Goal: Task Accomplishment & Management: Manage account settings

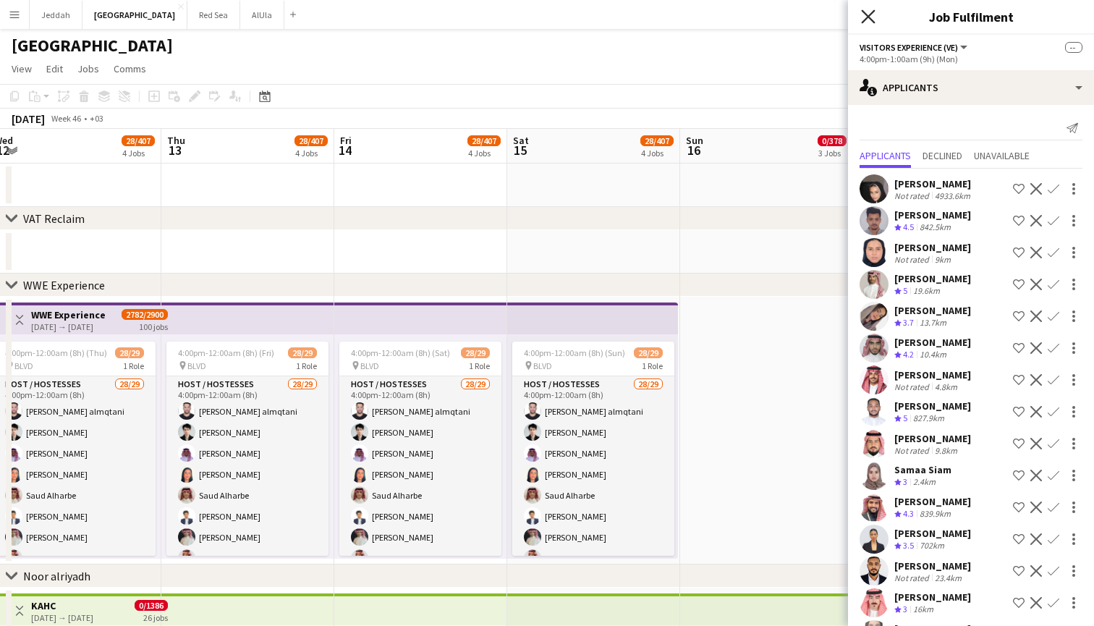
click at [873, 15] on icon "Close pop-in" at bounding box center [868, 16] width 14 height 14
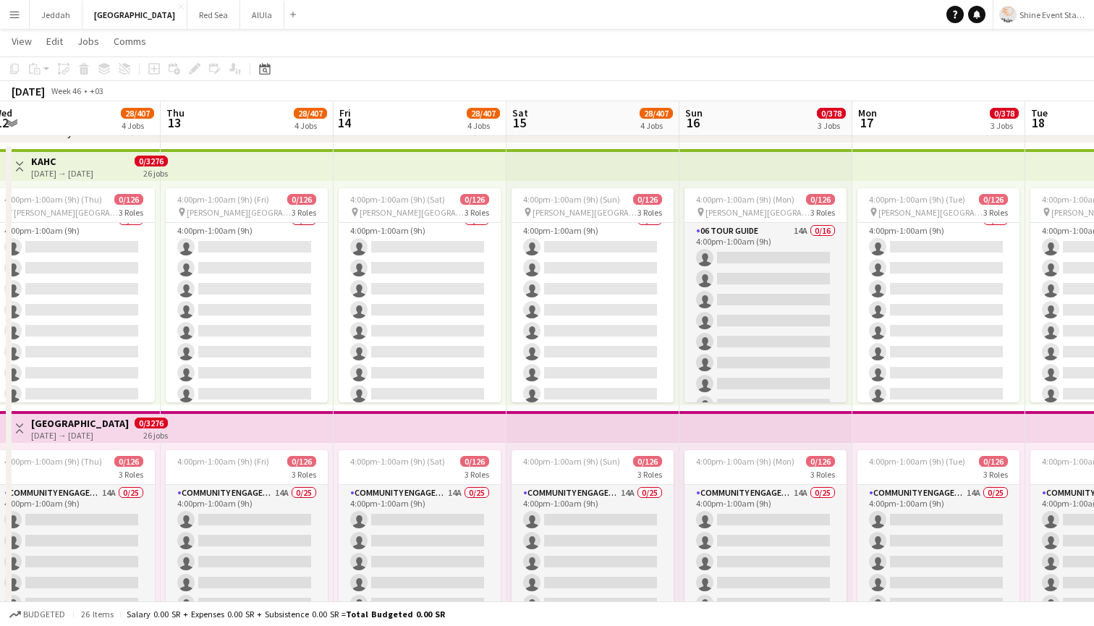
scroll to position [1496, 0]
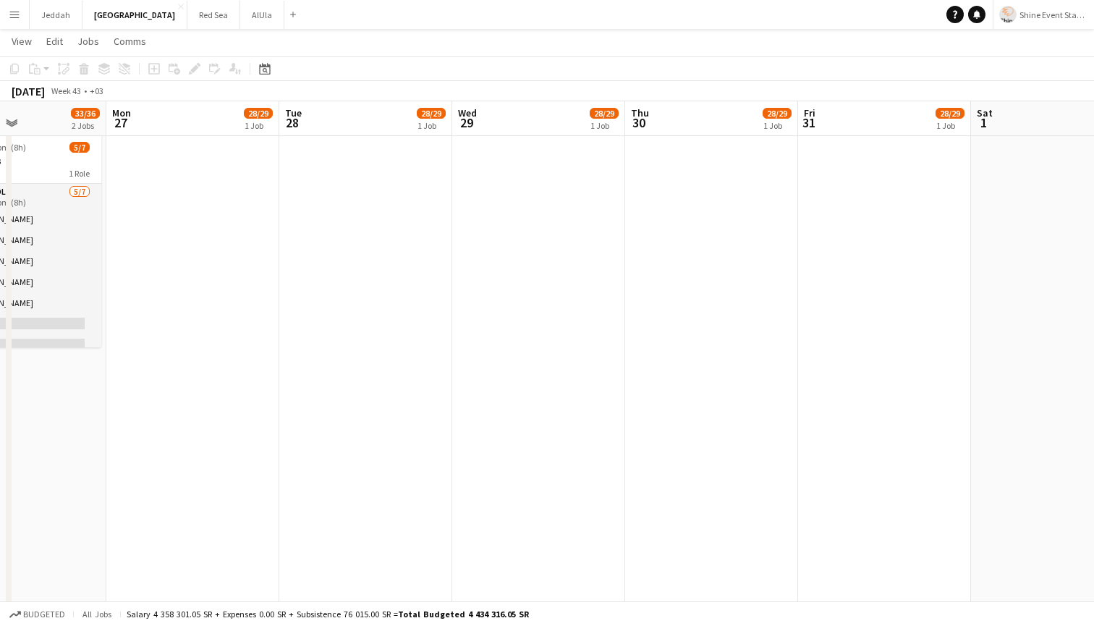
scroll to position [0, 582]
click at [783, 286] on app-date-cell at bounding box center [714, 522] width 173 height 791
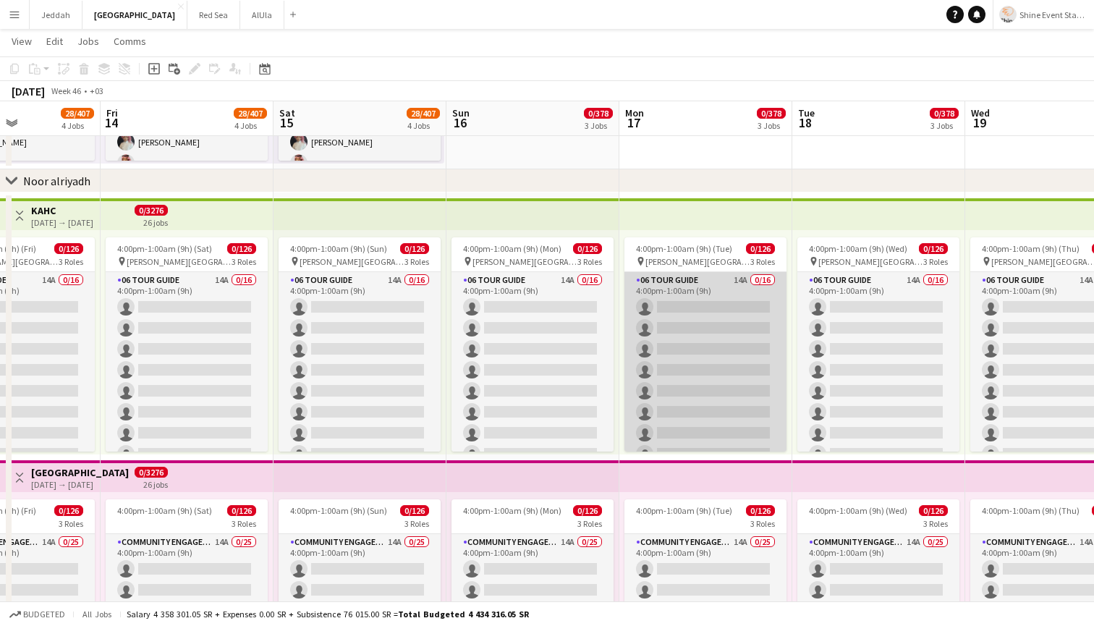
scroll to position [1447, 0]
click at [716, 341] on app-card-role "06 Tour Guide 14A 0/16 4:00pm-1:00am (9h) single-neutral-actions single-neutral…" at bounding box center [705, 454] width 162 height 364
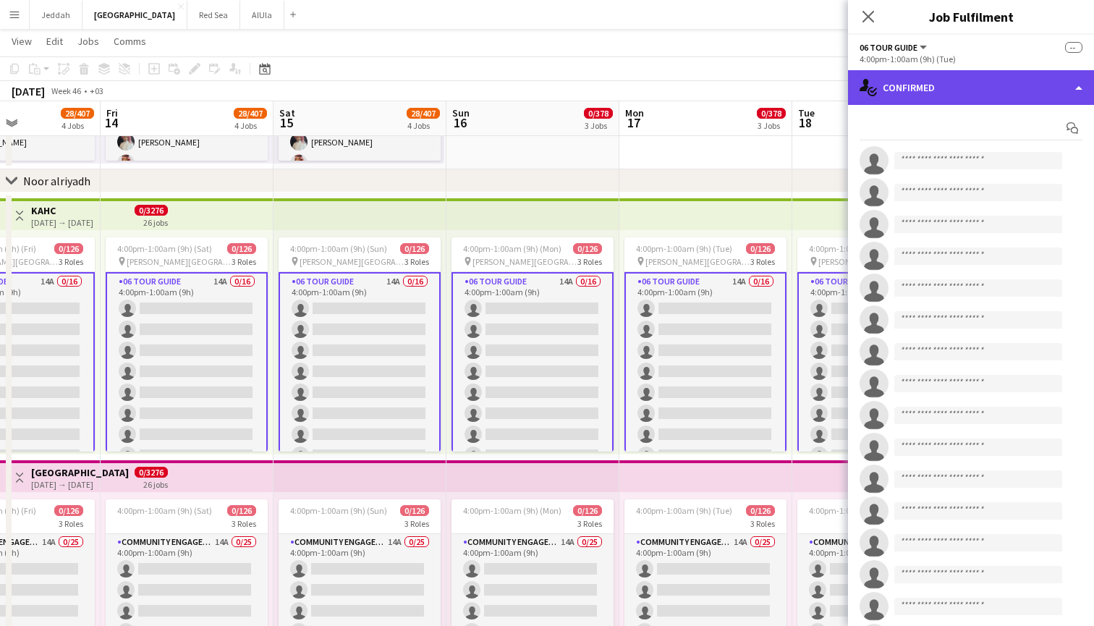
click at [967, 90] on div "single-neutral-actions-check-2 Confirmed" at bounding box center [971, 87] width 246 height 35
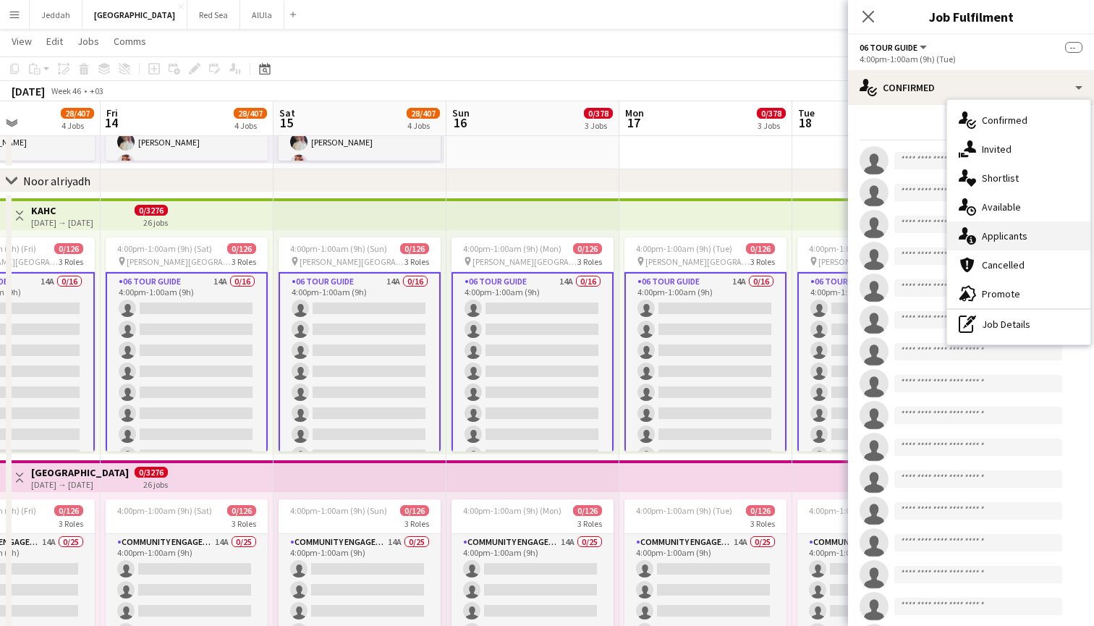
click at [1012, 234] on span "Applicants" at bounding box center [1005, 235] width 46 height 13
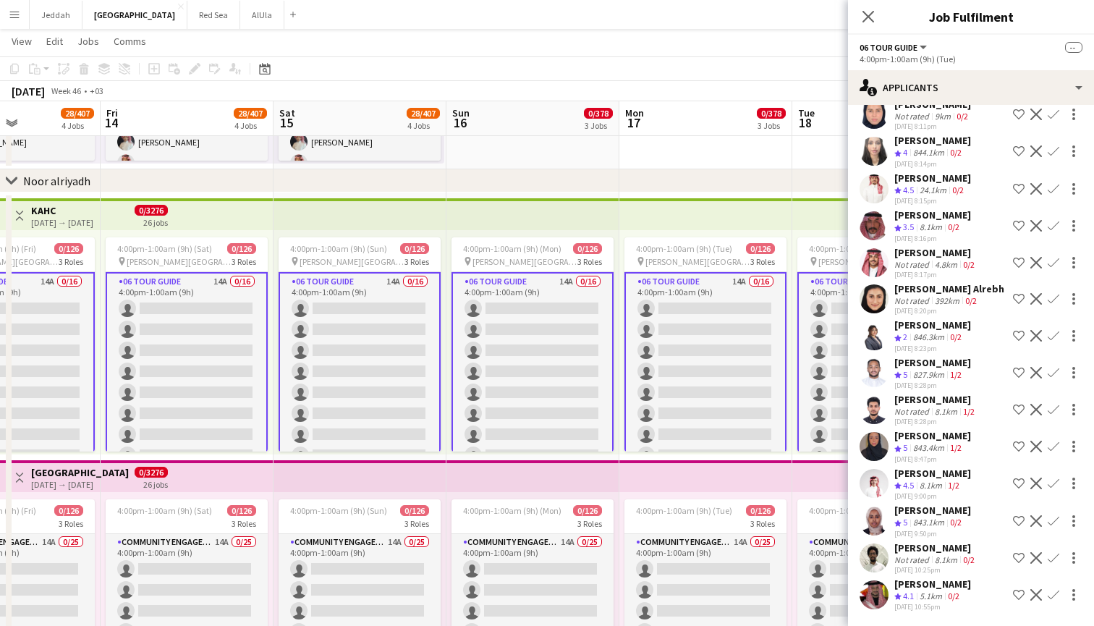
scroll to position [77, 0]
click at [871, 554] on app-user-avatar at bounding box center [873, 557] width 29 height 29
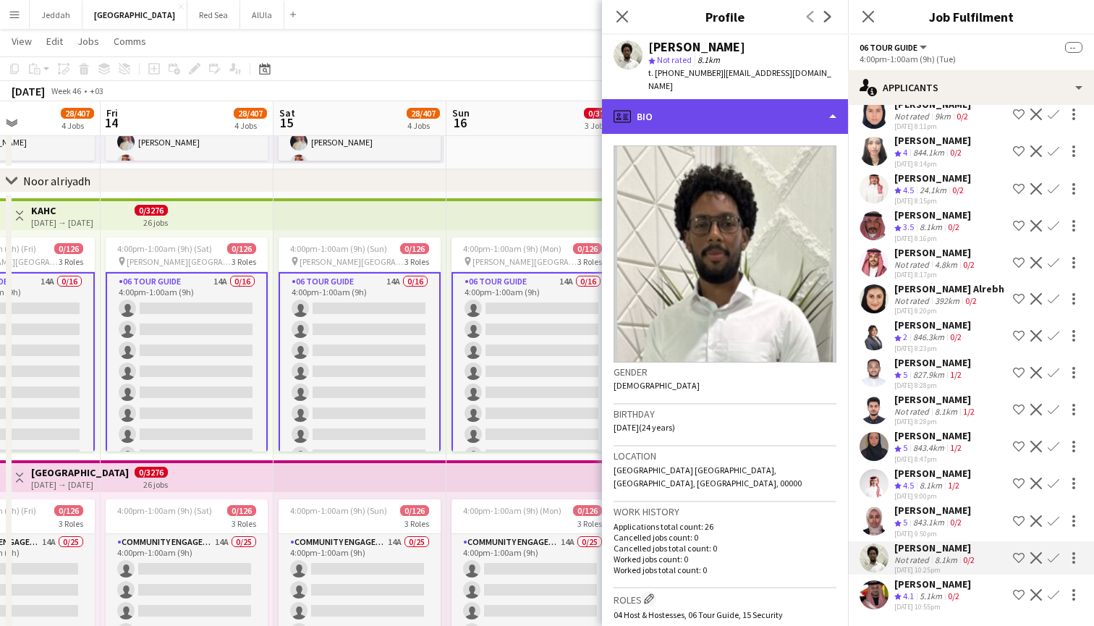
click at [804, 117] on div "profile Bio" at bounding box center [725, 116] width 246 height 35
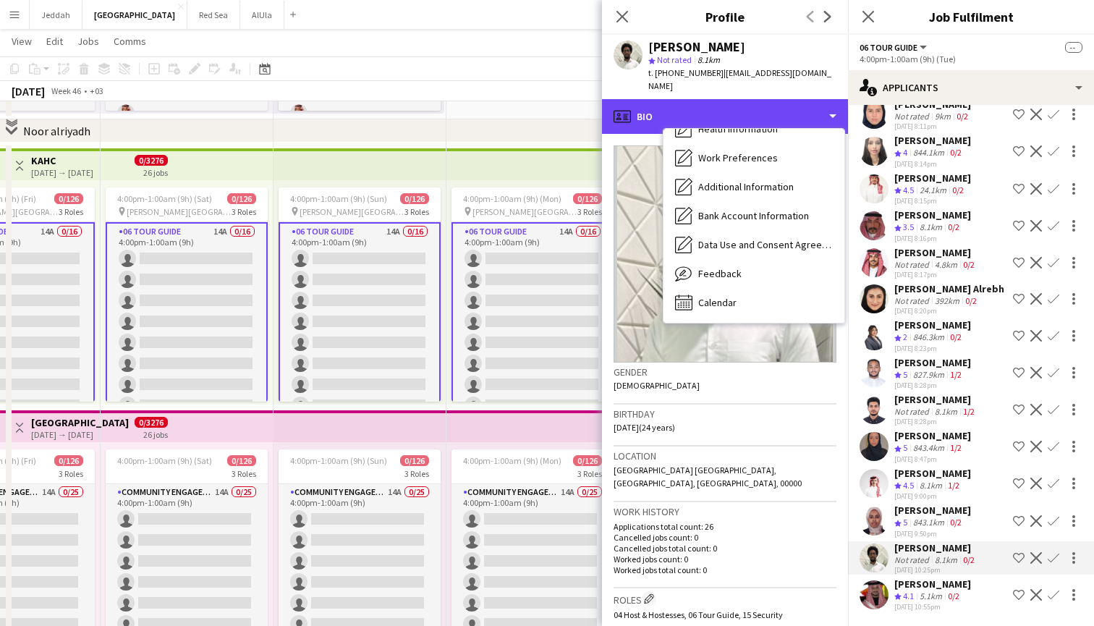
scroll to position [1501, 0]
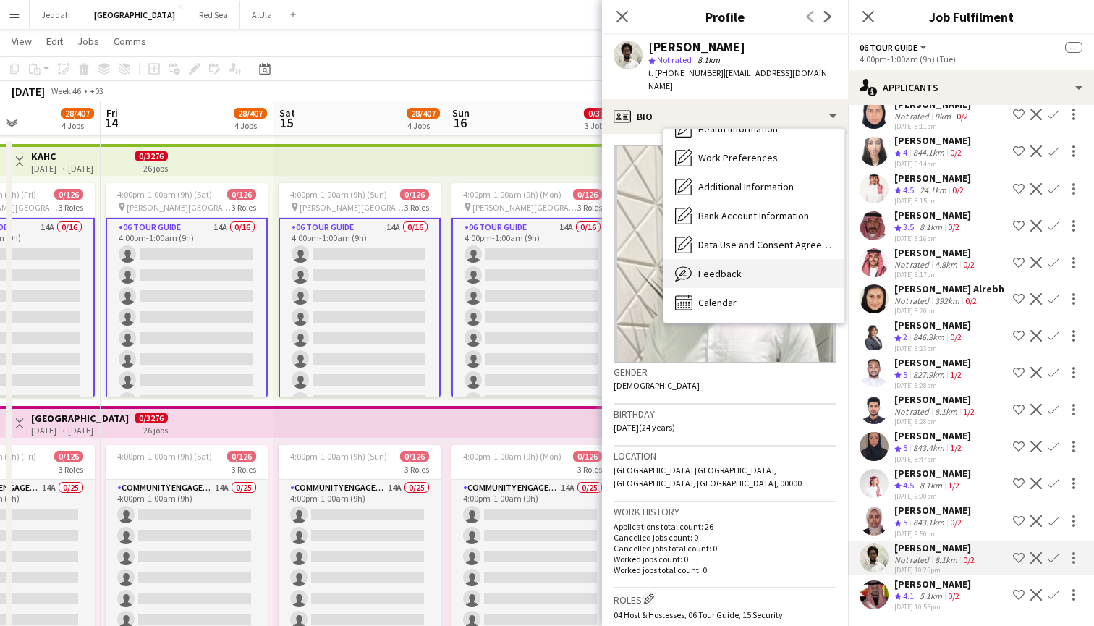
click at [741, 266] on div "Feedback Feedback" at bounding box center [753, 273] width 181 height 29
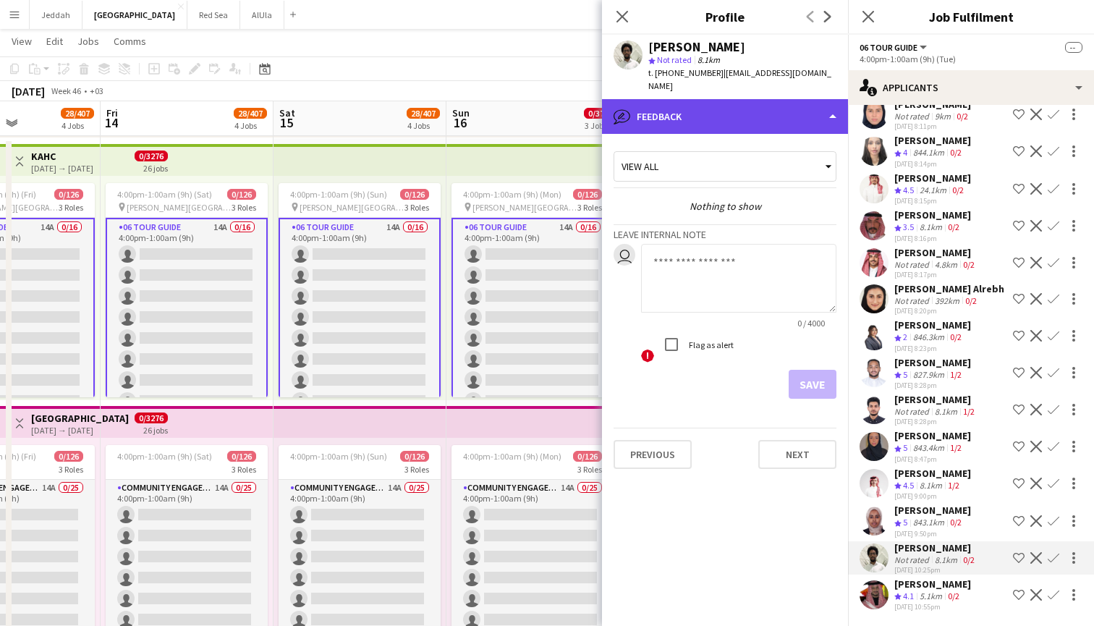
click at [778, 124] on div "bubble-pencil Feedback" at bounding box center [725, 116] width 246 height 35
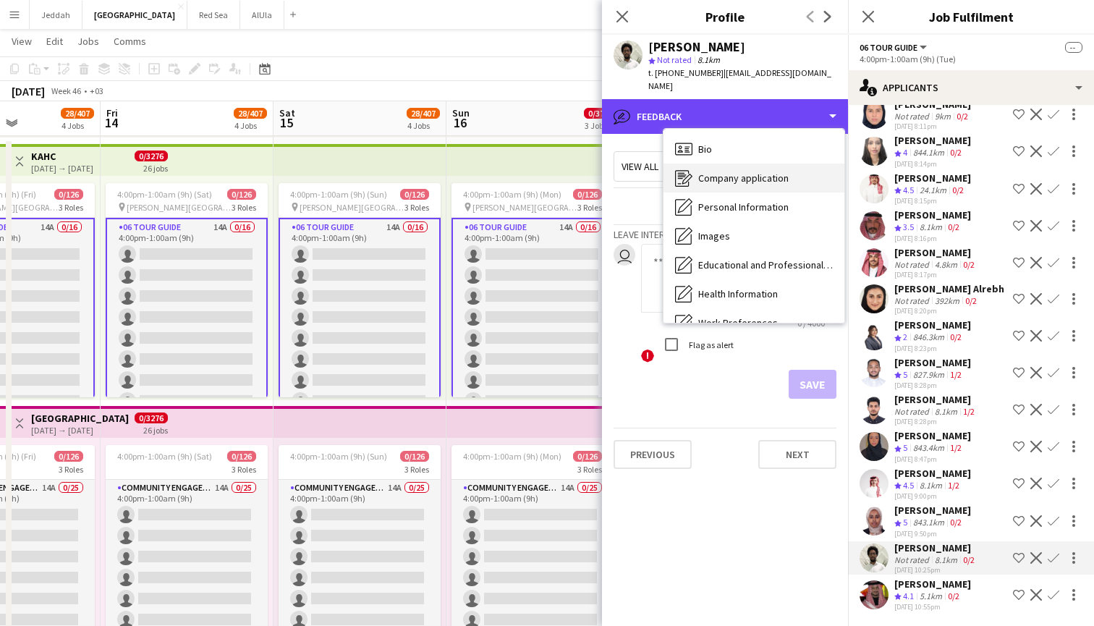
scroll to position [0, 0]
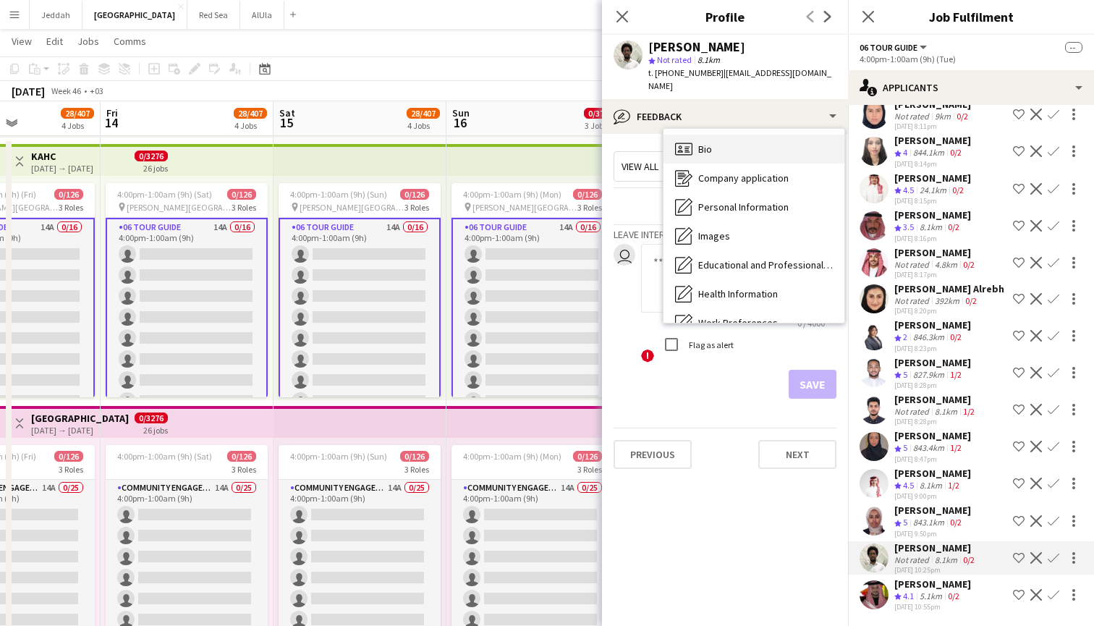
click at [754, 145] on div "Bio Bio" at bounding box center [753, 149] width 181 height 29
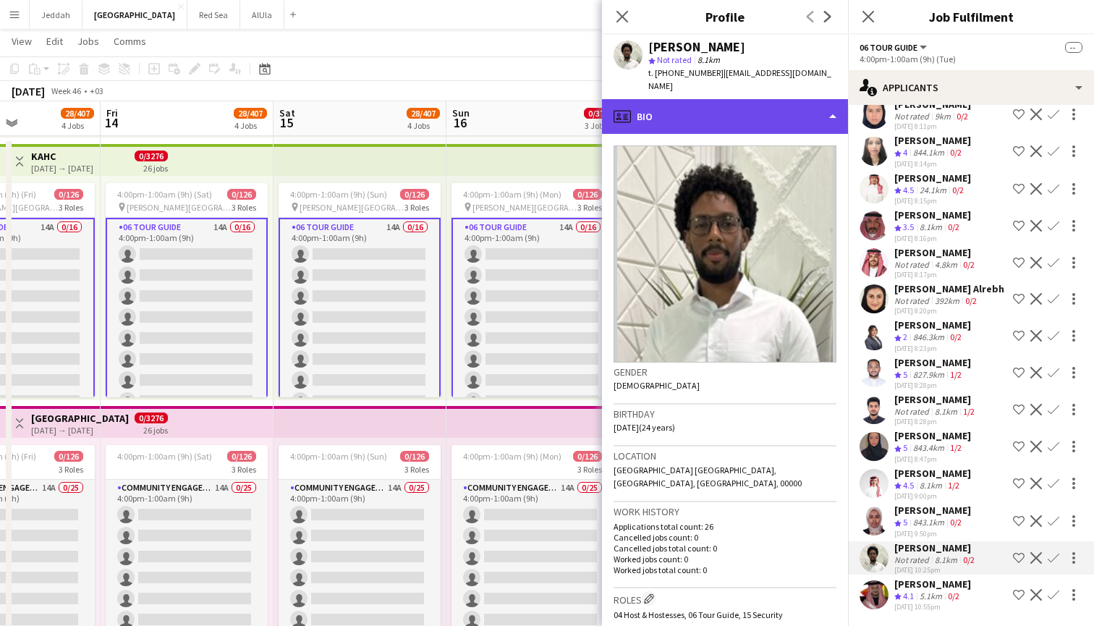
click at [781, 119] on div "profile Bio" at bounding box center [725, 116] width 246 height 35
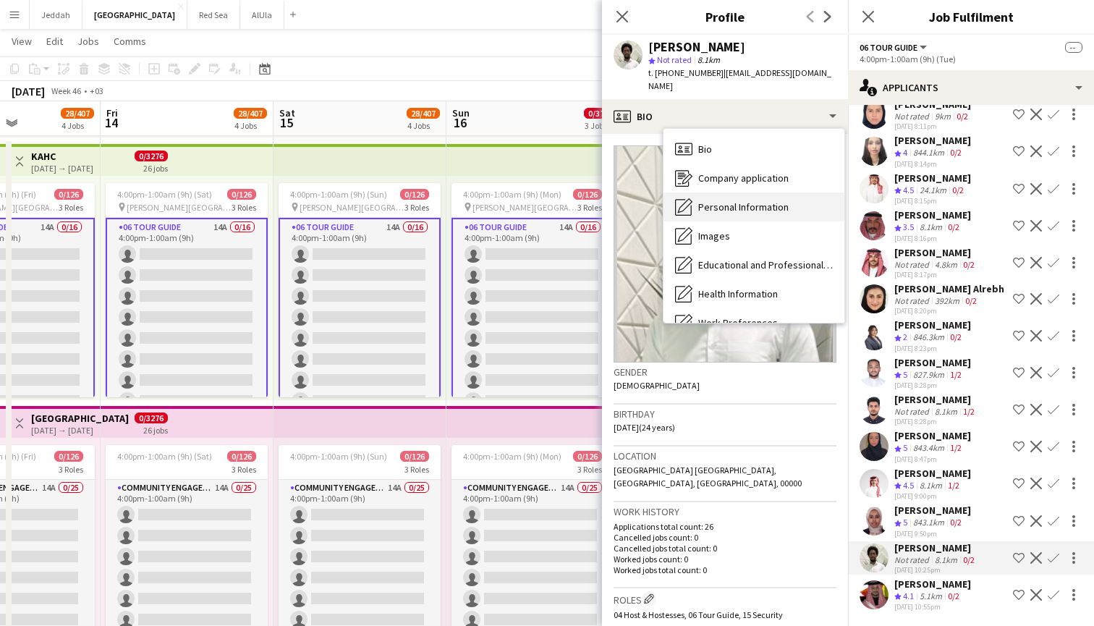
click at [762, 207] on span "Personal Information" at bounding box center [743, 206] width 90 height 13
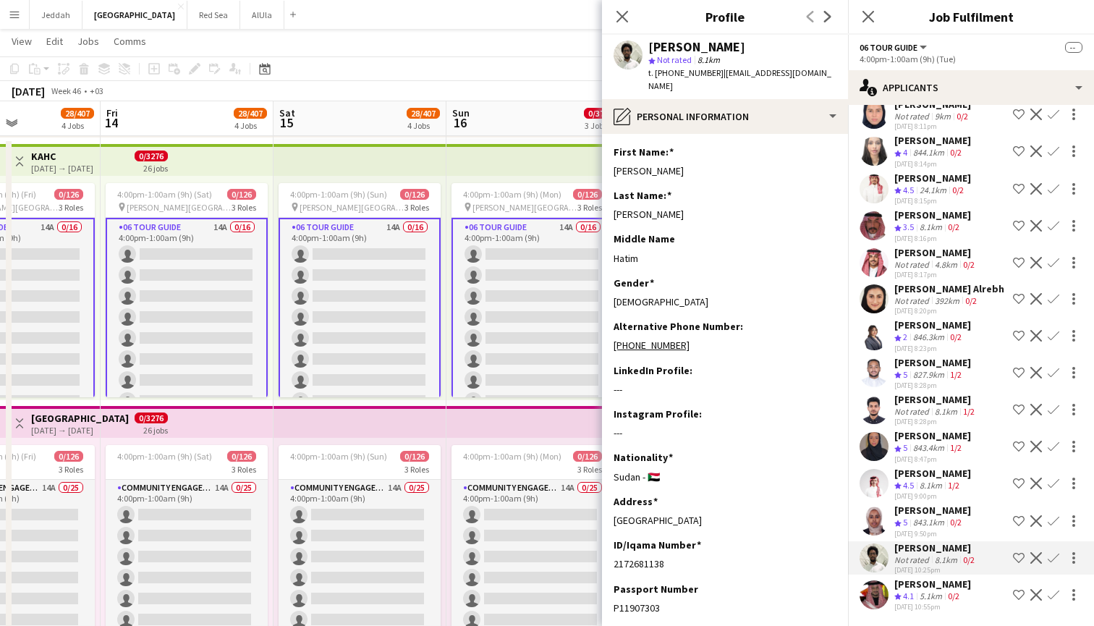
click at [880, 595] on app-user-avatar at bounding box center [873, 594] width 29 height 29
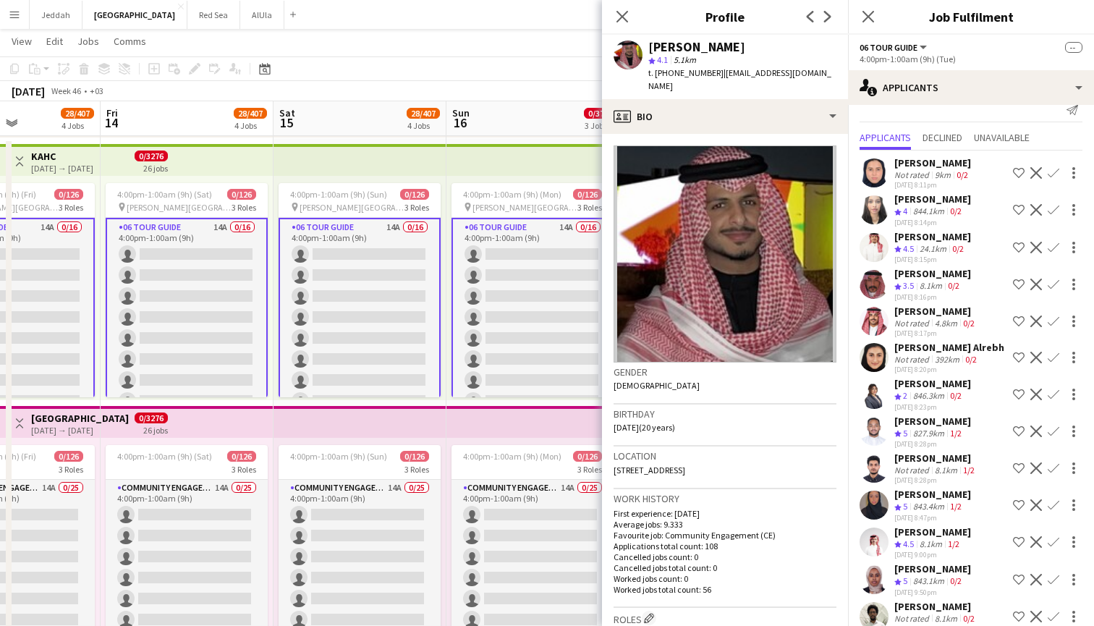
scroll to position [17, 0]
click at [619, 18] on icon "Close pop-in" at bounding box center [622, 16] width 14 height 14
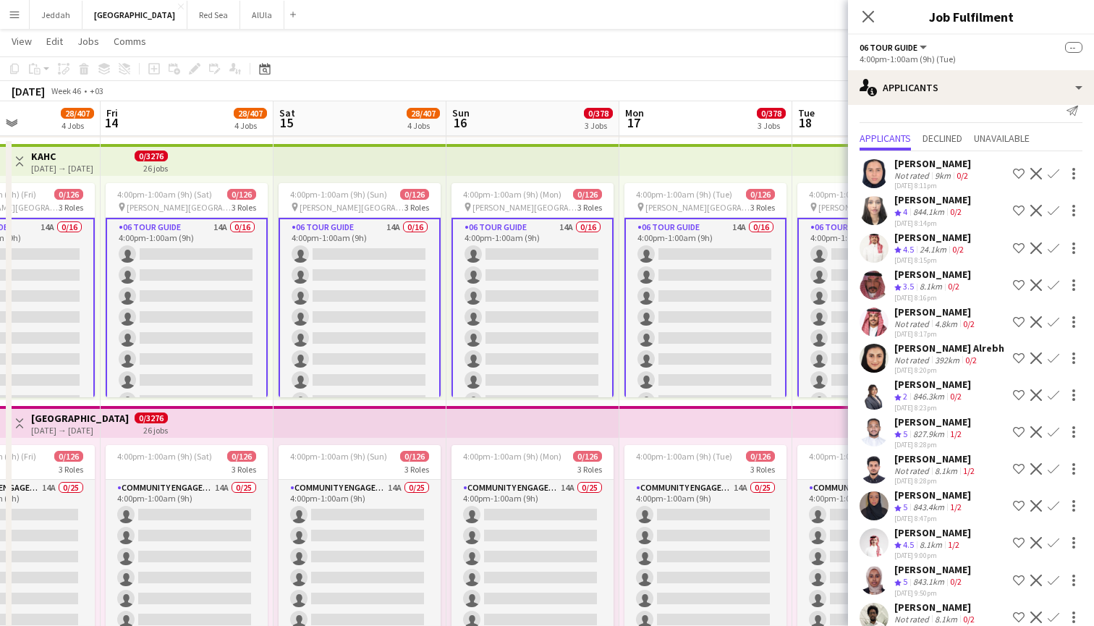
scroll to position [0, 0]
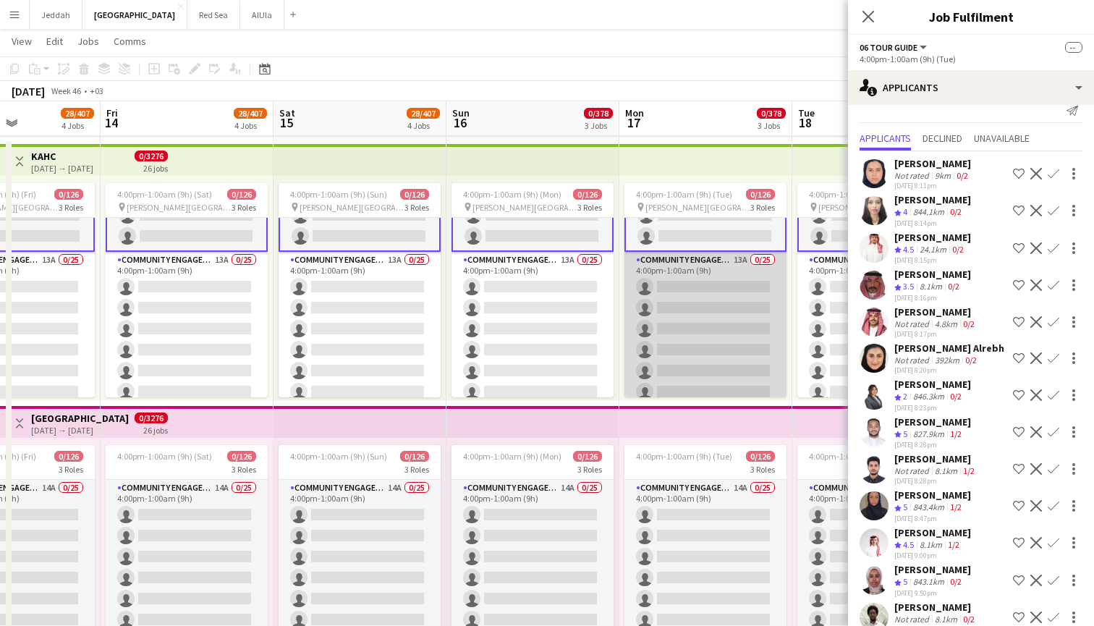
click at [688, 351] on app-card-role "Community Engagement (CE) 13A 0/25 4:00pm-1:00am (9h) single-neutral-actions si…" at bounding box center [705, 528] width 162 height 553
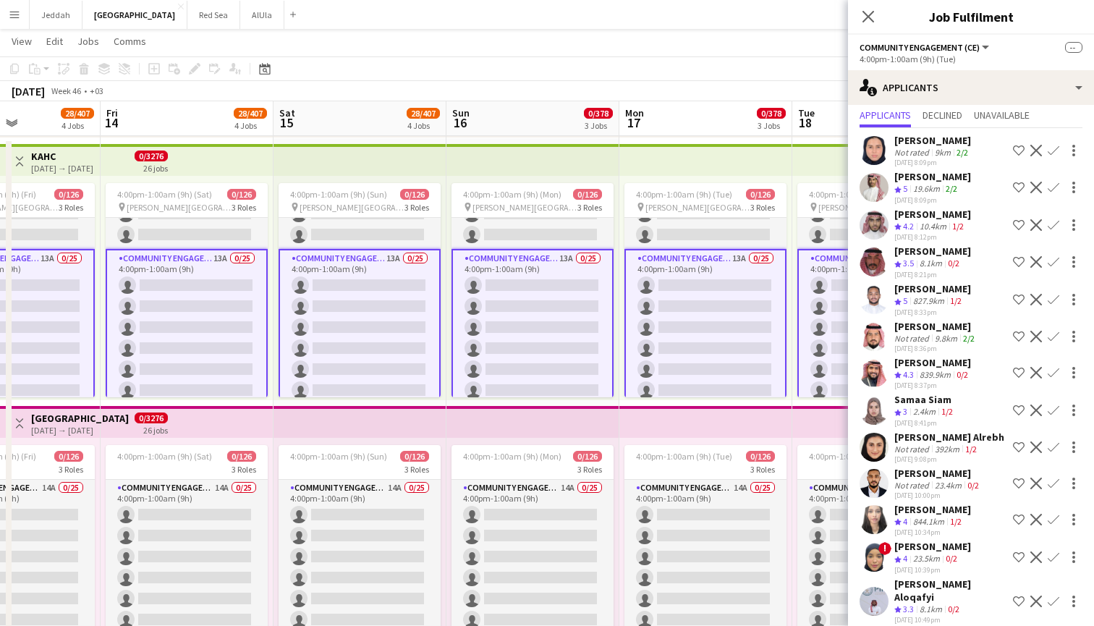
click at [872, 592] on app-user-avatar at bounding box center [873, 601] width 29 height 29
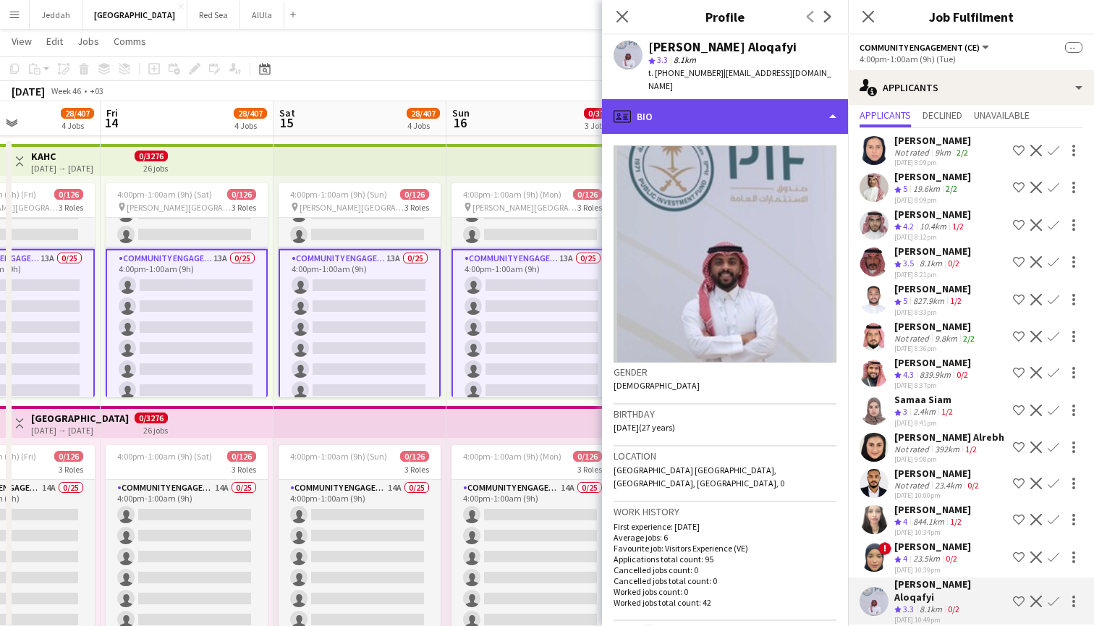
click at [780, 111] on div "profile Bio" at bounding box center [725, 116] width 246 height 35
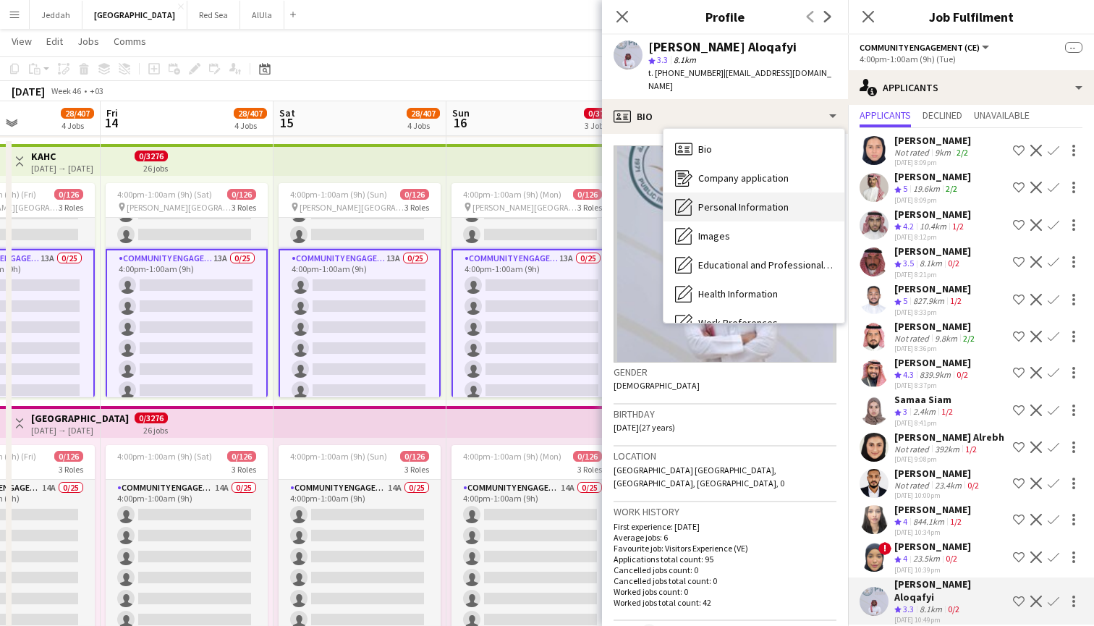
click at [761, 200] on span "Personal Information" at bounding box center [743, 206] width 90 height 13
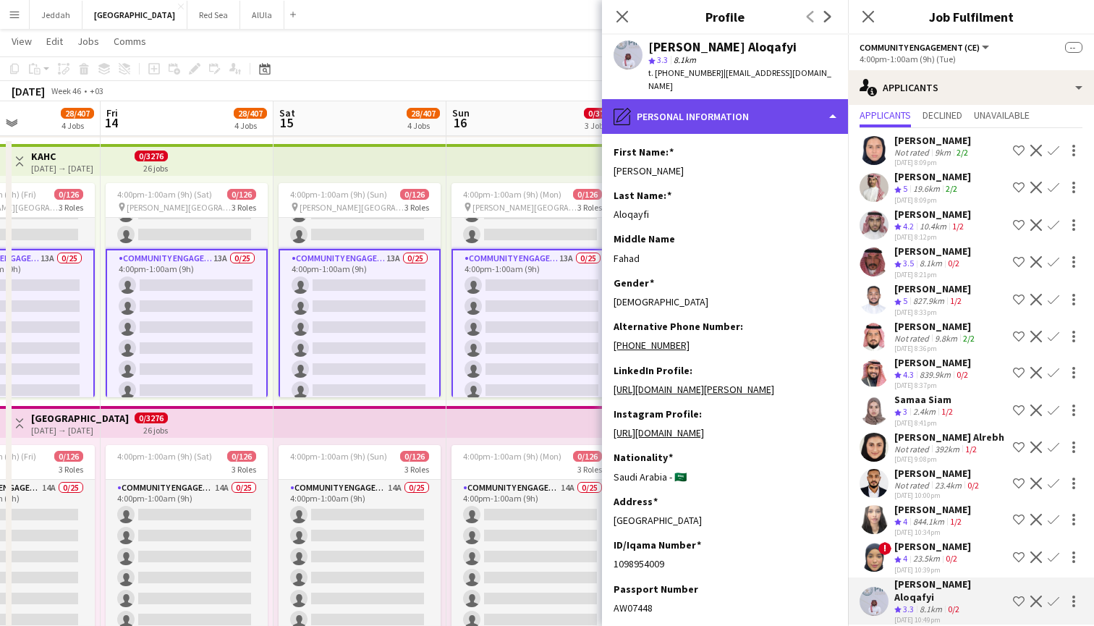
click at [775, 108] on div "pencil4 Personal Information" at bounding box center [725, 116] width 246 height 35
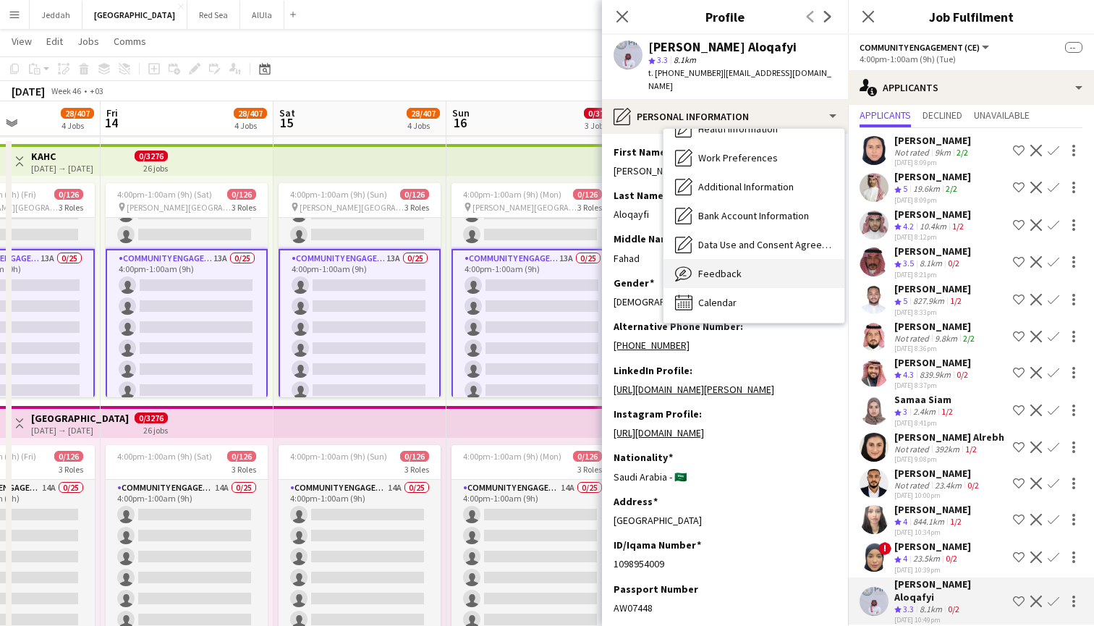
click at [756, 259] on div "Feedback Feedback" at bounding box center [753, 273] width 181 height 29
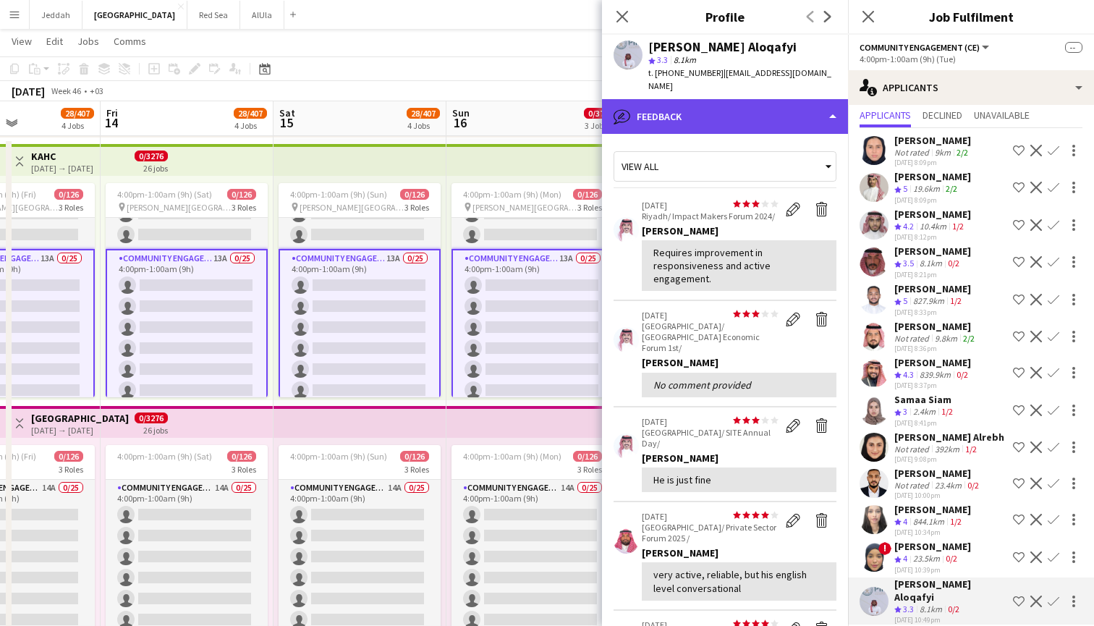
click at [769, 108] on div "bubble-pencil Feedback" at bounding box center [725, 116] width 246 height 35
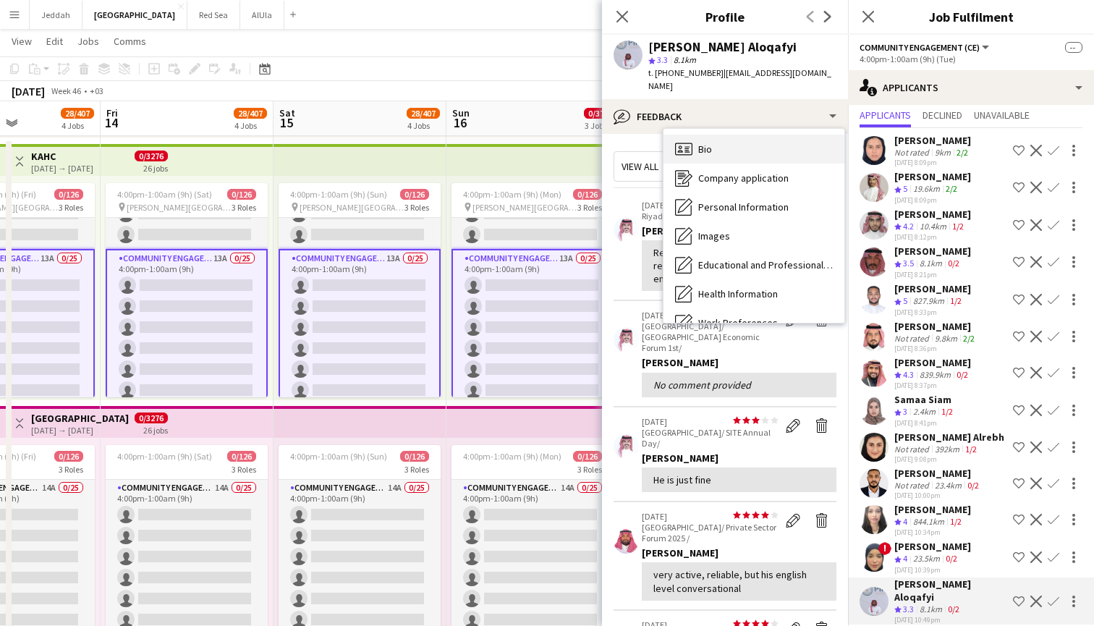
click at [755, 135] on div "Bio Bio" at bounding box center [753, 149] width 181 height 29
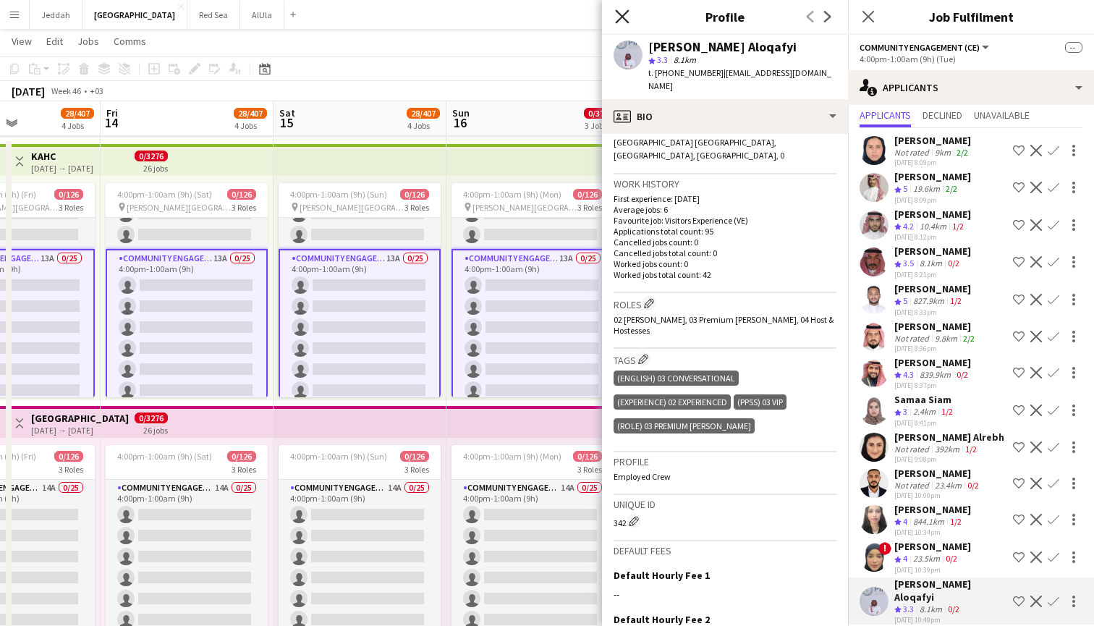
click at [626, 21] on icon at bounding box center [622, 16] width 14 height 14
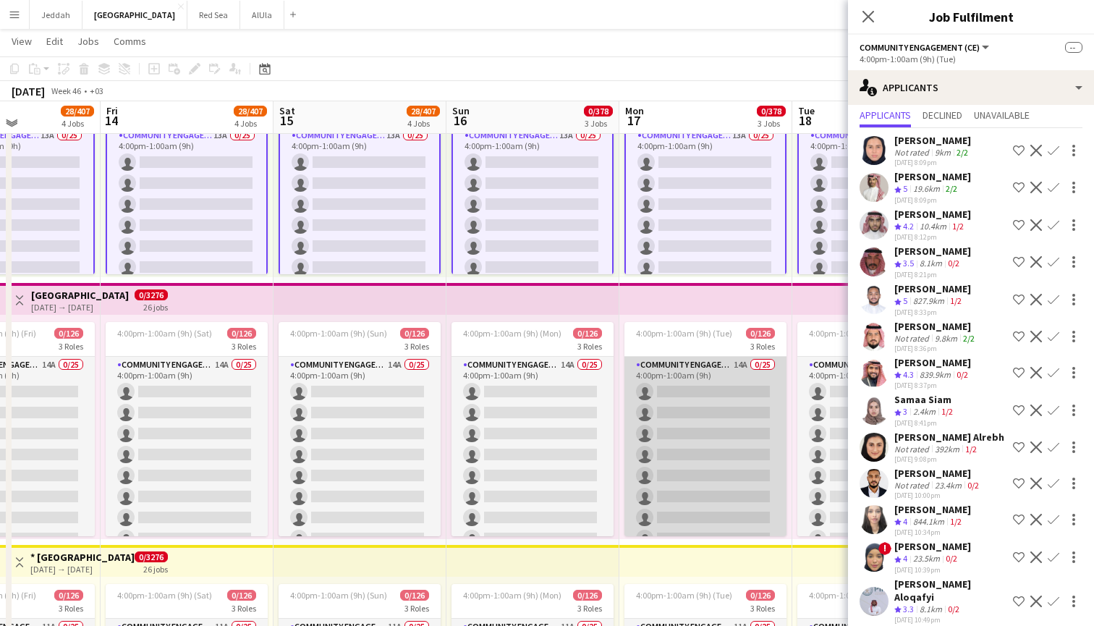
click at [729, 474] on app-card-role "Community Engagement (CE) 14A 0/25 4:00pm-1:00am (9h) single-neutral-actions si…" at bounding box center [705, 633] width 162 height 553
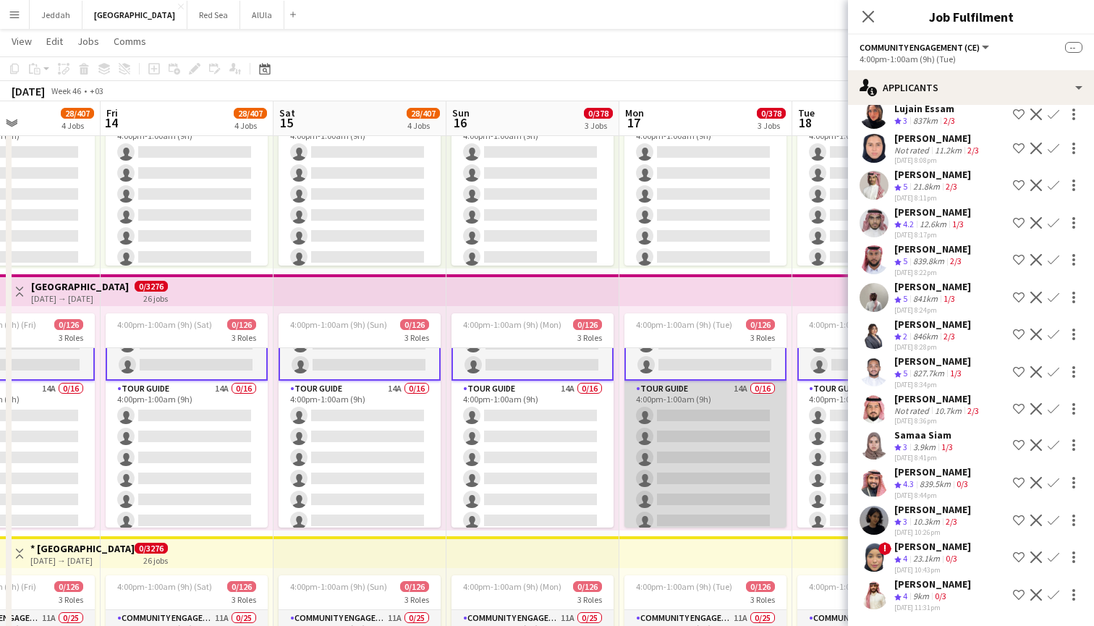
click at [739, 455] on app-card-role "Tour Guide 14A 0/16 4:00pm-1:00am (9h) single-neutral-actions single-neutral-ac…" at bounding box center [705, 562] width 162 height 364
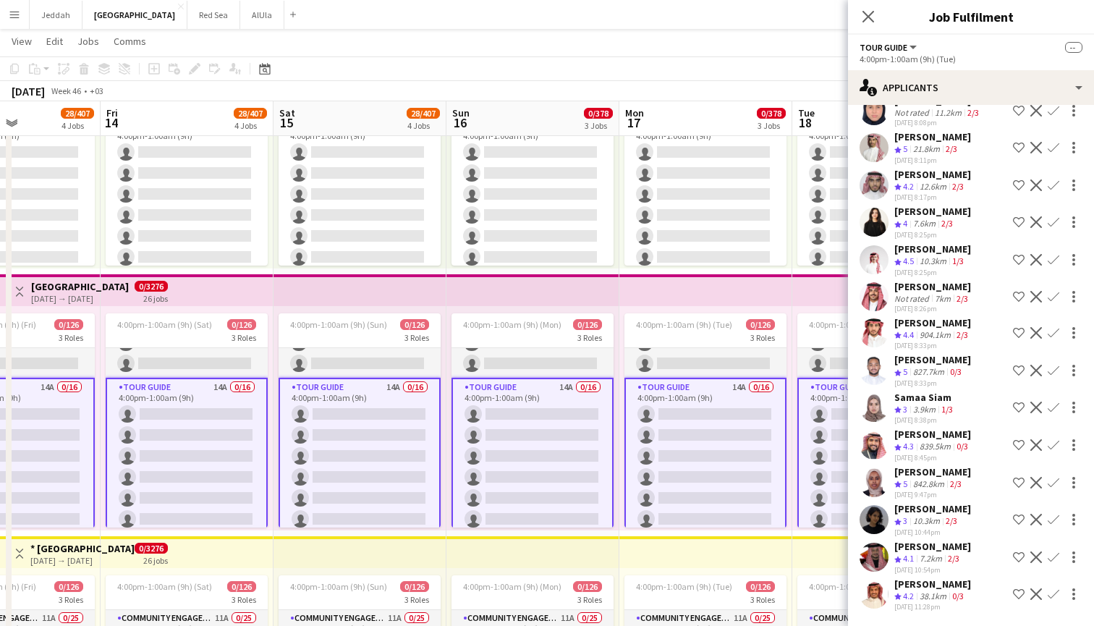
click at [872, 593] on app-user-avatar at bounding box center [873, 593] width 29 height 29
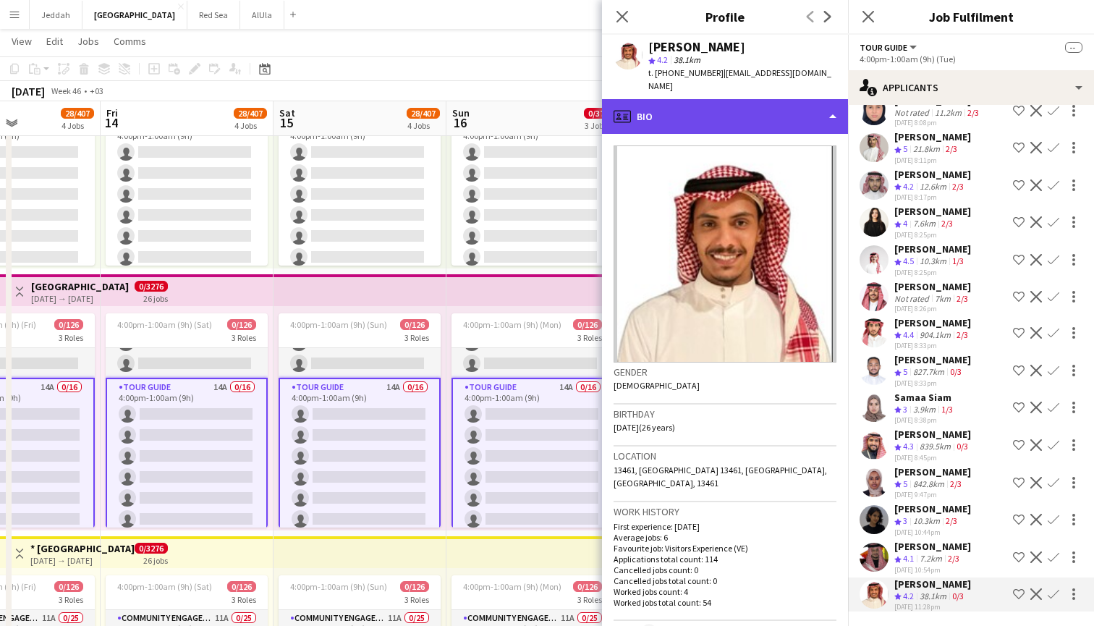
click at [758, 109] on div "profile Bio" at bounding box center [725, 116] width 246 height 35
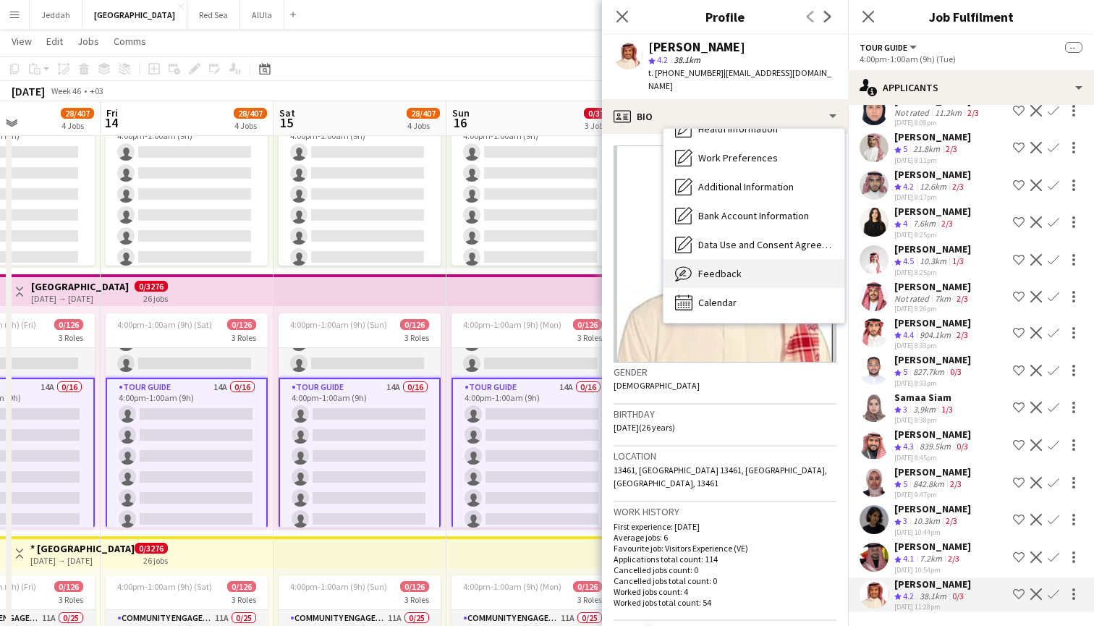
click at [750, 259] on div "Feedback Feedback" at bounding box center [753, 273] width 181 height 29
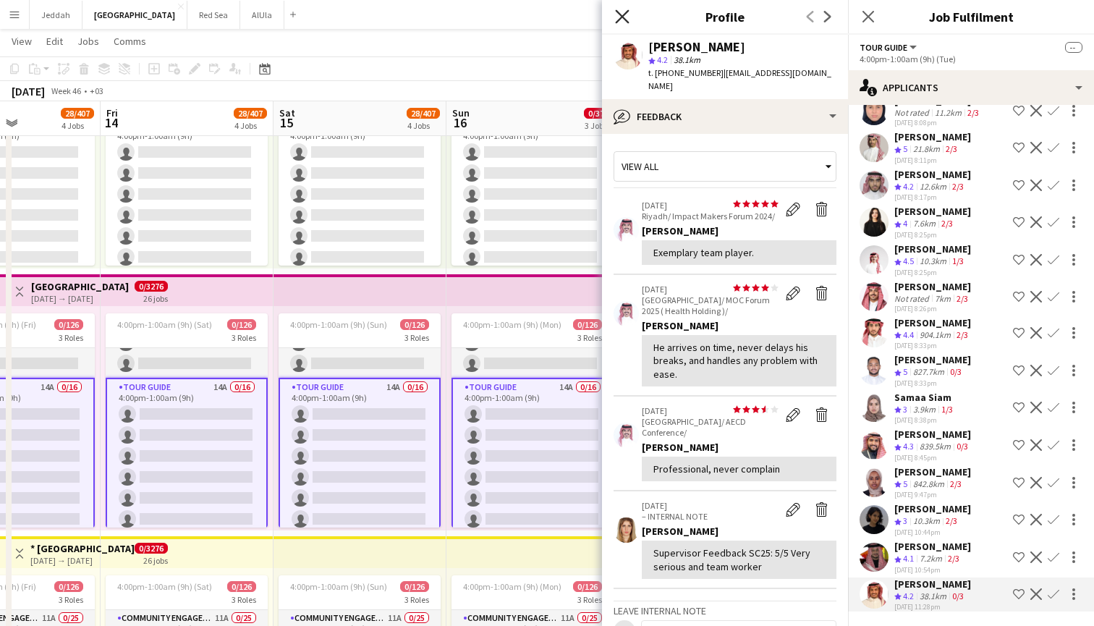
click at [622, 14] on icon "Close pop-in" at bounding box center [622, 16] width 14 height 14
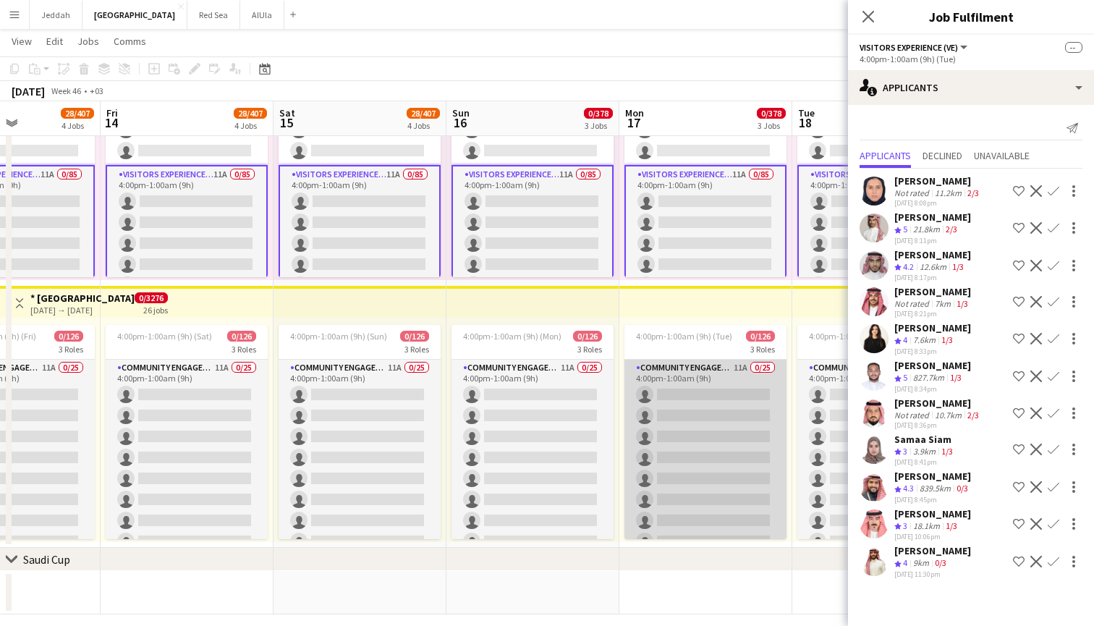
click at [734, 439] on app-card-role "Community Engagement (CE) 11A 0/25 4:00pm-1:00am (9h) single-neutral-actions si…" at bounding box center [705, 635] width 162 height 553
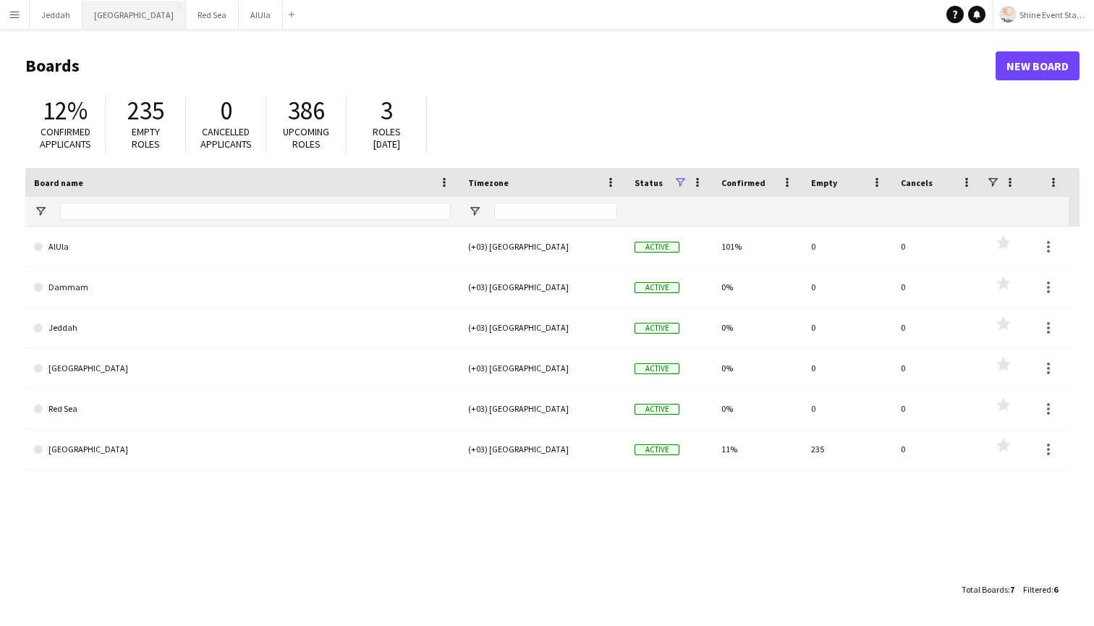
click at [104, 14] on button "Riyadh Close" at bounding box center [133, 15] width 103 height 28
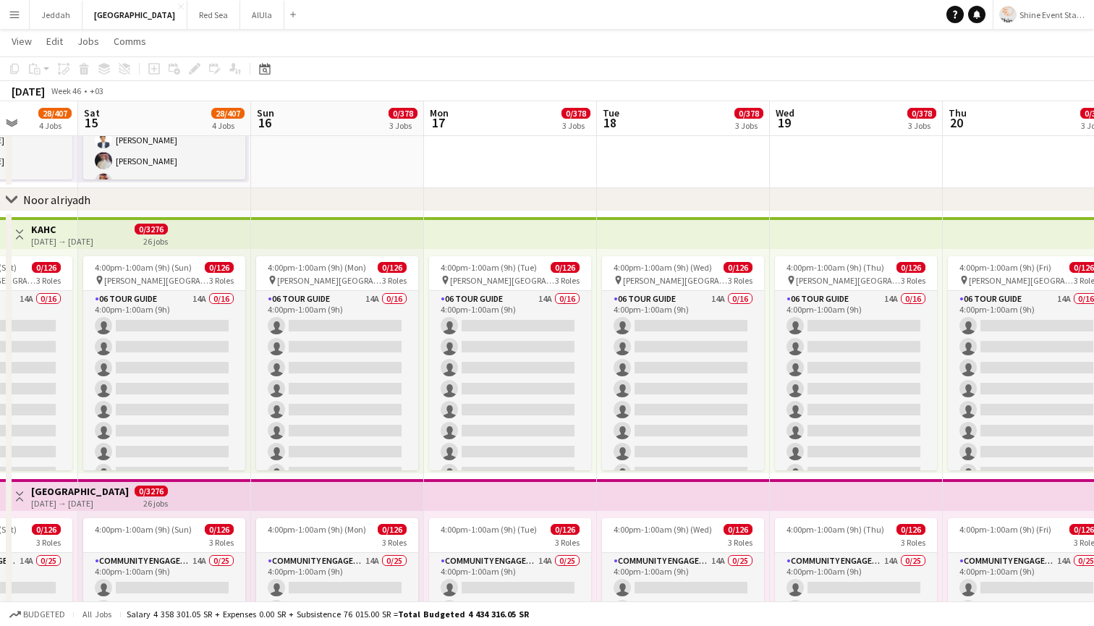
scroll to position [1431, 0]
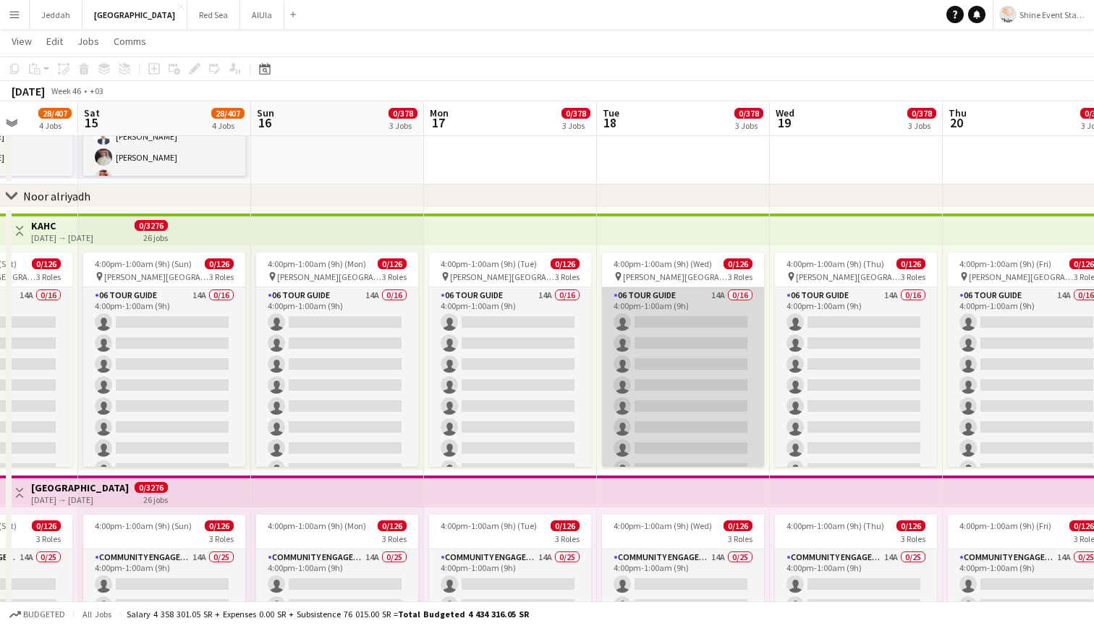
click at [694, 350] on app-card-role "06 Tour Guide 14A 0/16 4:00pm-1:00am (9h) single-neutral-actions single-neutral…" at bounding box center [683, 469] width 162 height 364
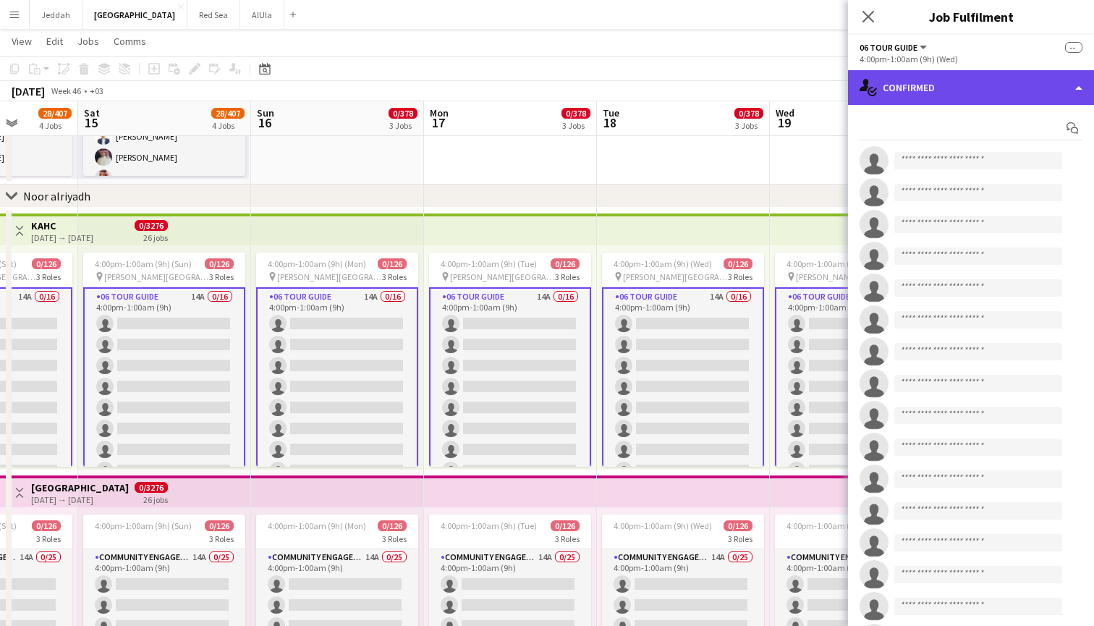
click at [935, 72] on div "single-neutral-actions-check-2 Confirmed" at bounding box center [971, 87] width 246 height 35
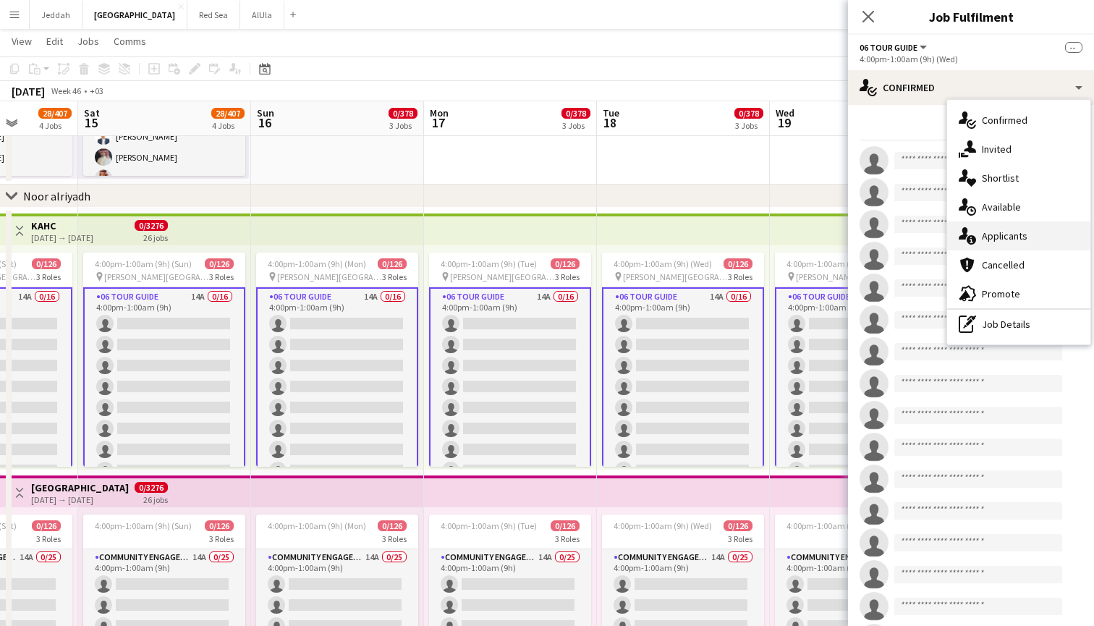
click at [1016, 230] on span "Applicants" at bounding box center [1005, 235] width 46 height 13
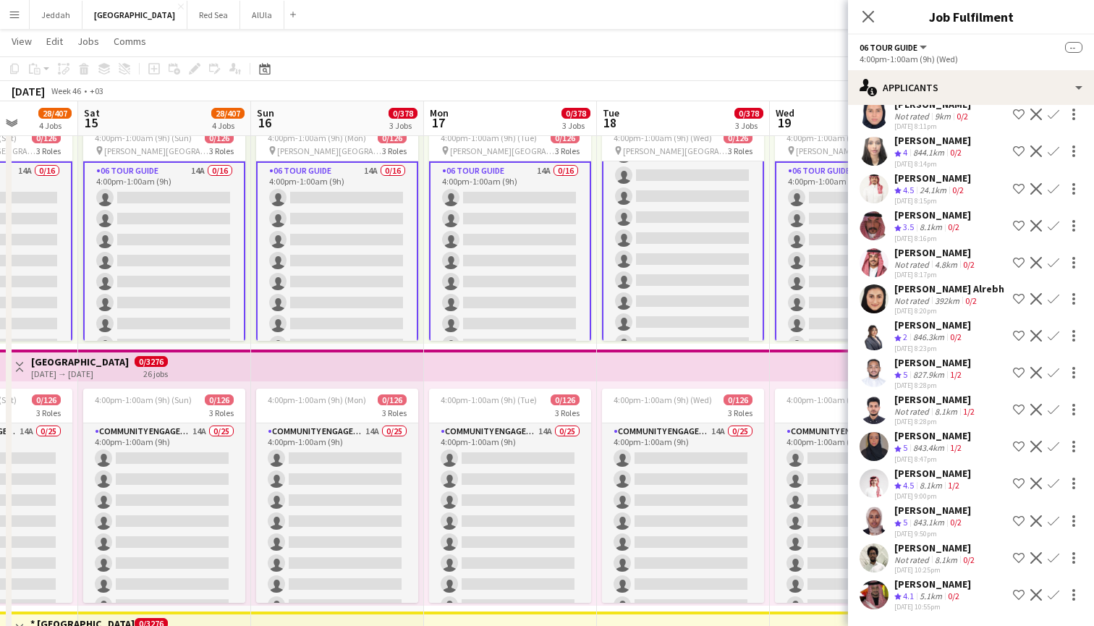
scroll to position [0, 0]
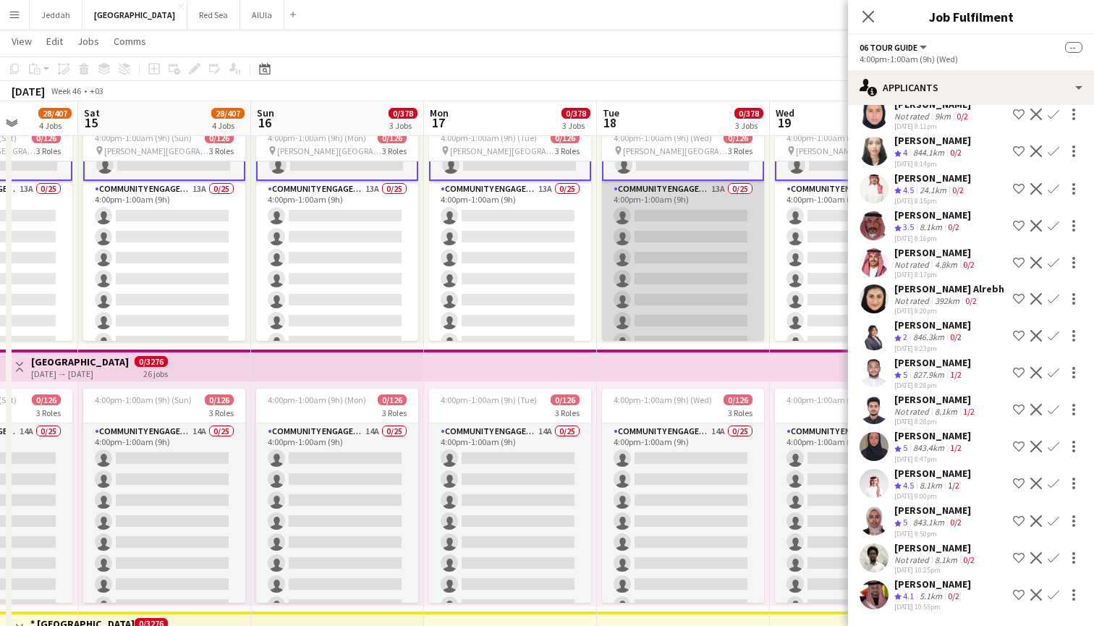
click at [693, 257] on app-card-role "Community Engagement (CE) 13A 0/25 4:00pm-1:00am (9h) single-neutral-actions si…" at bounding box center [683, 457] width 162 height 553
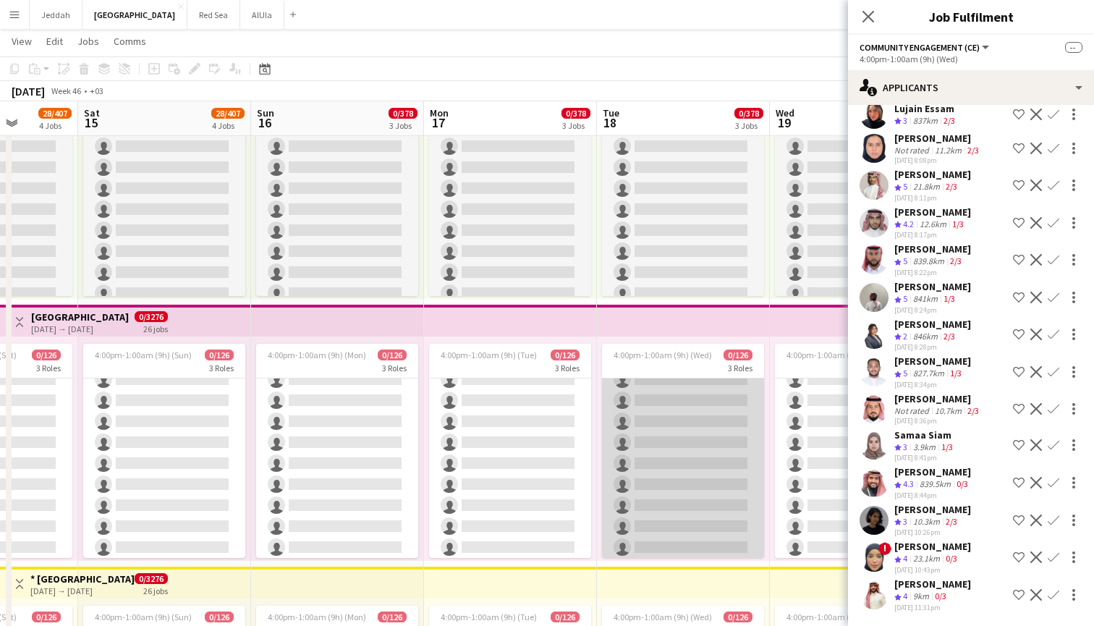
click at [723, 443] on app-card-role "Tour Guide 14A 0/16 4:00pm-1:00am (9h) single-neutral-actions single-neutral-ac…" at bounding box center [683, 400] width 162 height 364
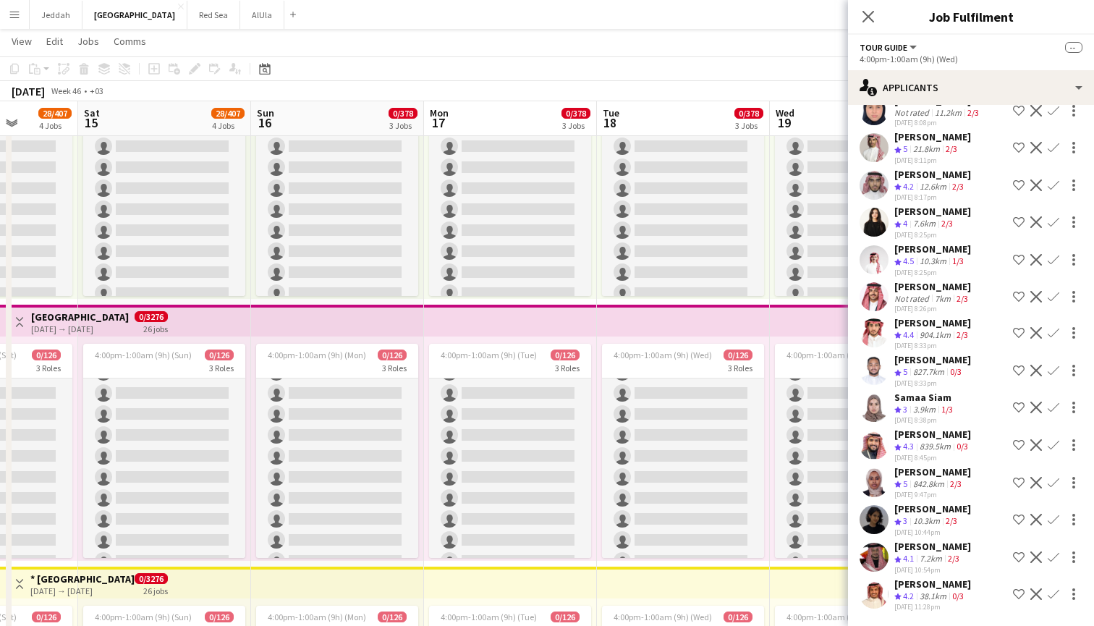
click at [870, 518] on app-user-avatar at bounding box center [873, 519] width 29 height 29
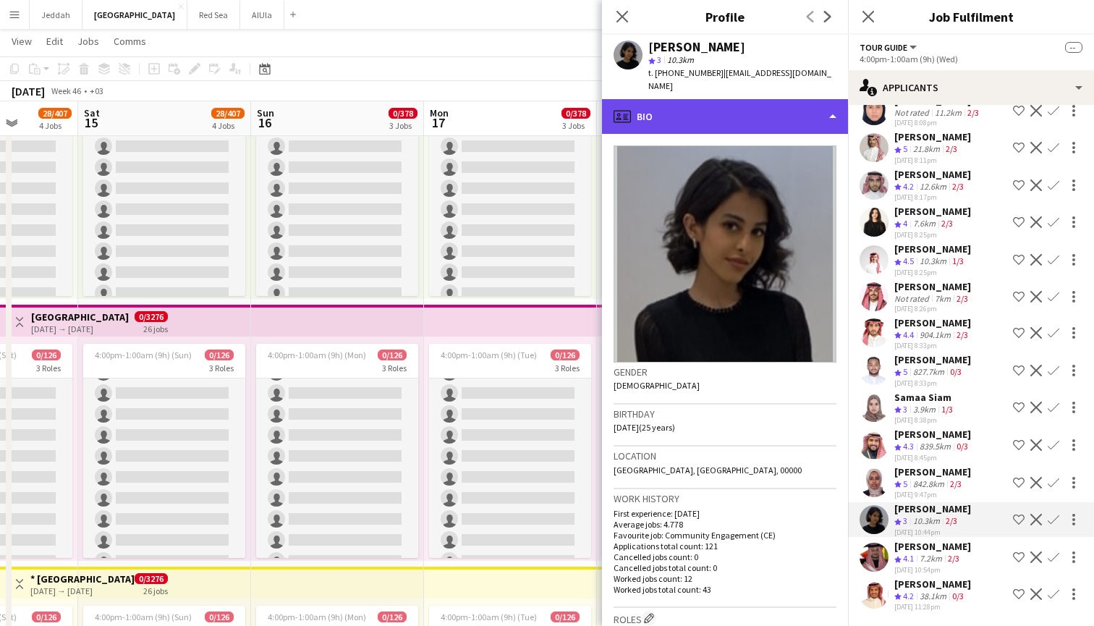
click at [727, 111] on div "profile Bio" at bounding box center [725, 116] width 246 height 35
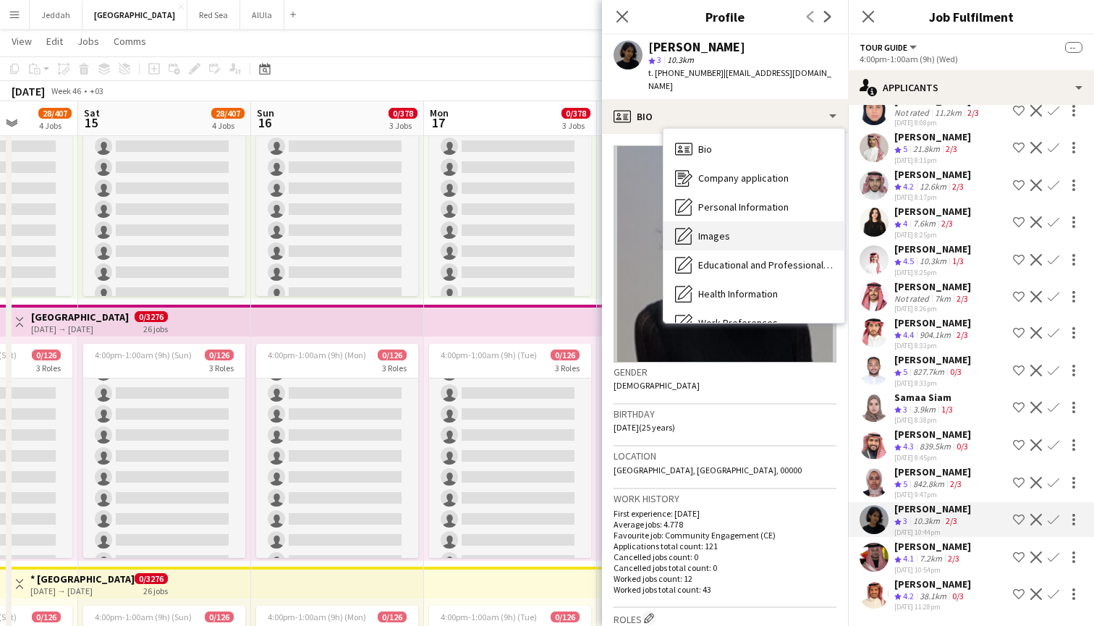
click at [723, 221] on div "Images Images" at bounding box center [753, 235] width 181 height 29
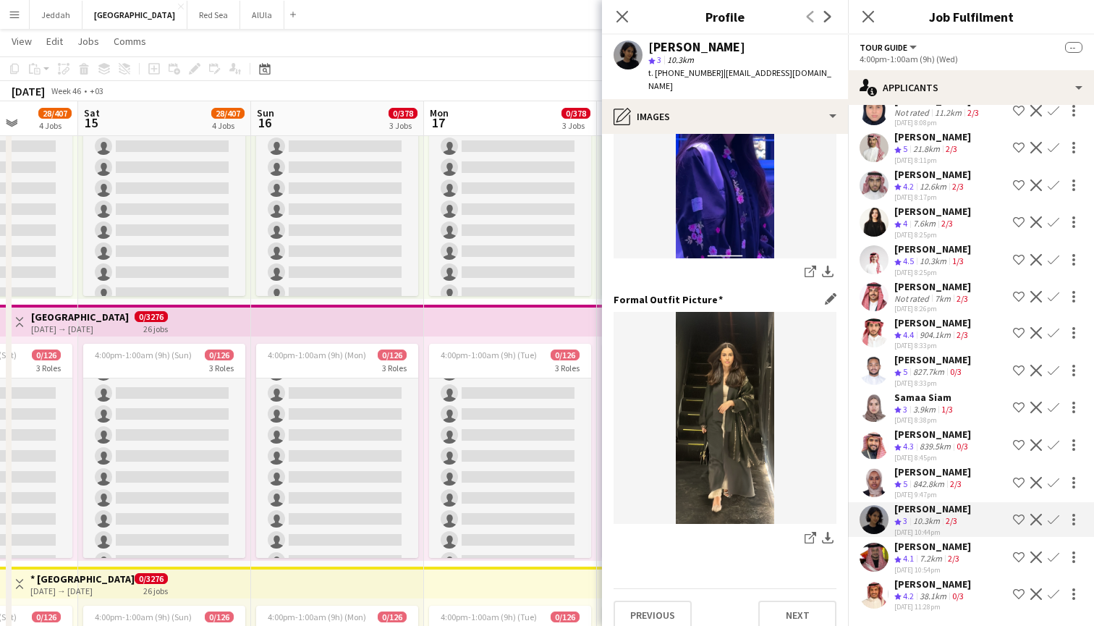
click at [752, 441] on img at bounding box center [724, 418] width 223 height 212
click at [812, 532] on icon "share-external-link-1" at bounding box center [810, 538] width 12 height 12
click at [879, 555] on app-user-avatar at bounding box center [873, 557] width 29 height 29
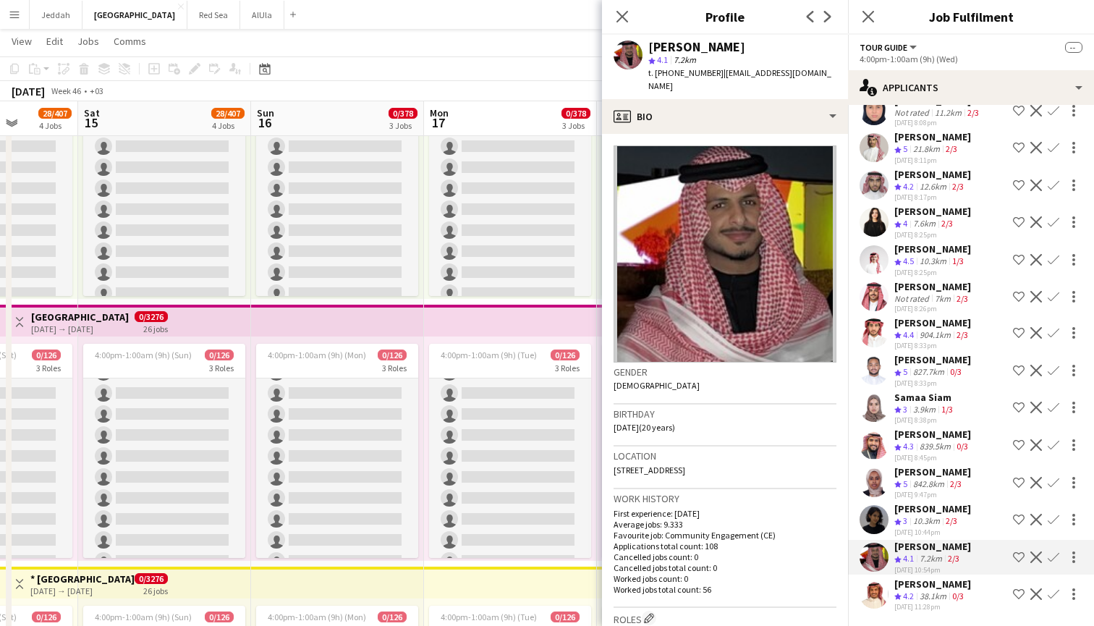
click at [872, 591] on app-user-avatar at bounding box center [873, 593] width 29 height 29
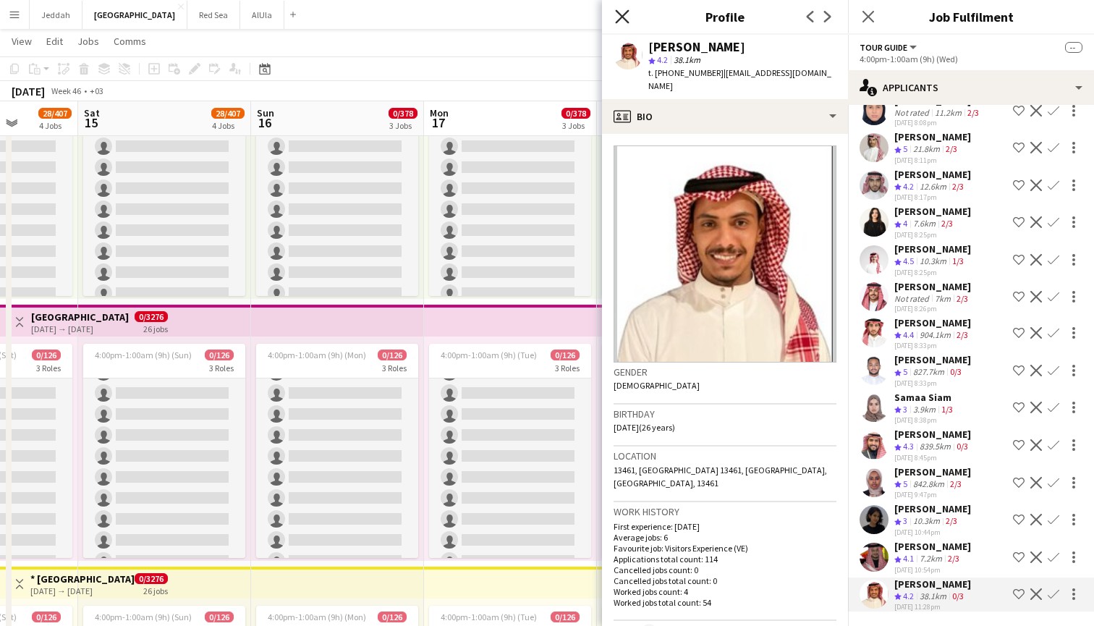
click at [620, 18] on icon at bounding box center [622, 16] width 14 height 14
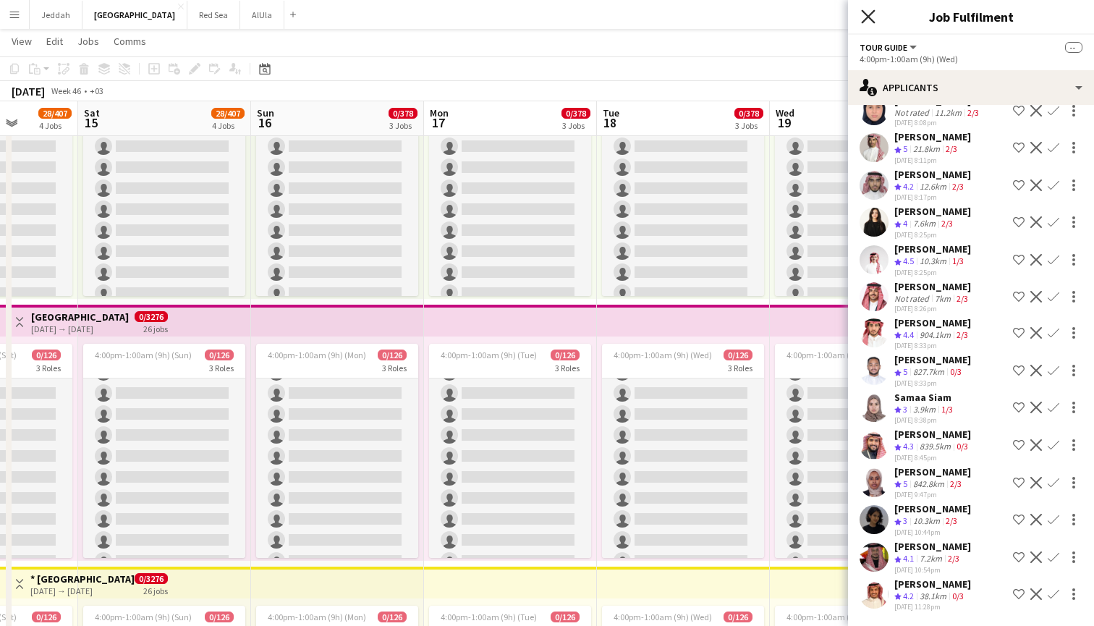
click at [869, 21] on icon "Close pop-in" at bounding box center [868, 16] width 14 height 14
